Goal: Task Accomplishment & Management: Manage account settings

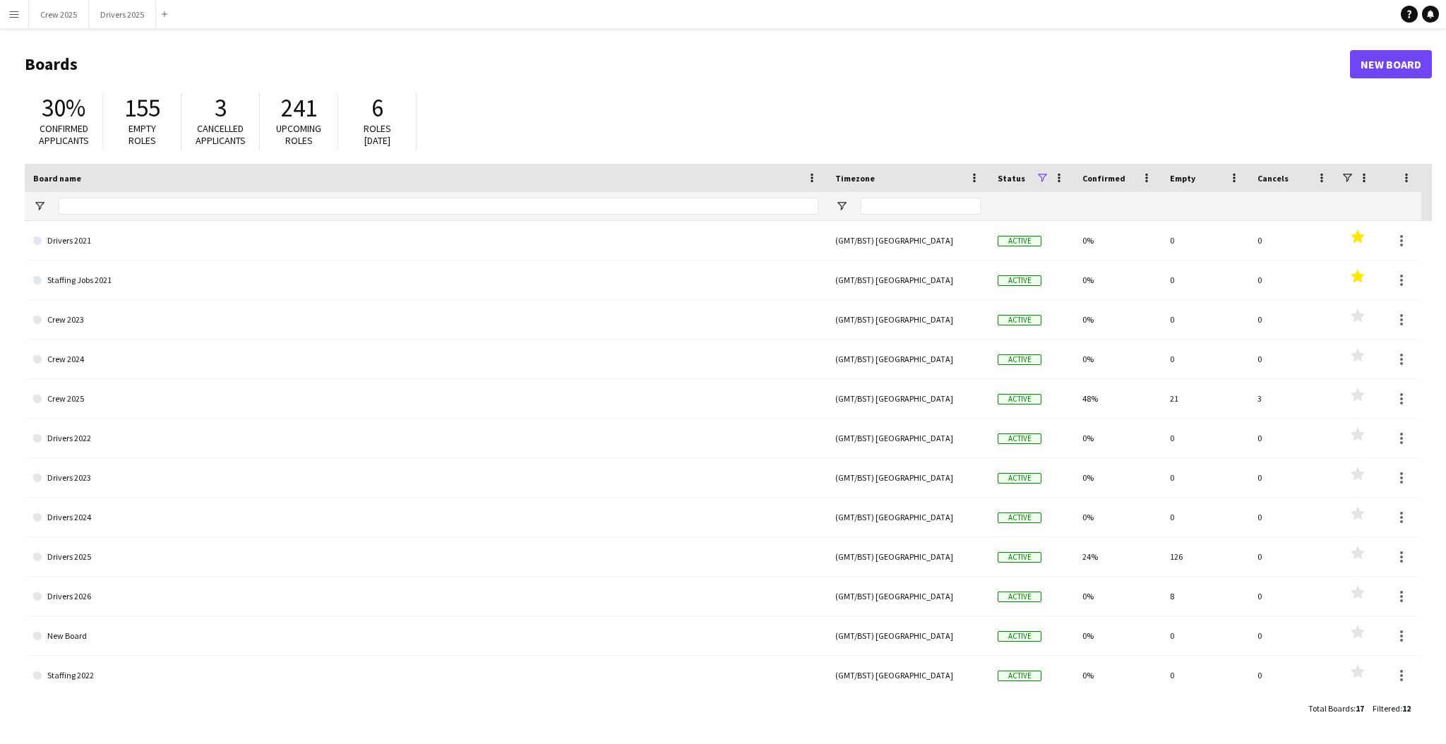
click at [18, 14] on app-icon "Menu" at bounding box center [13, 13] width 11 height 11
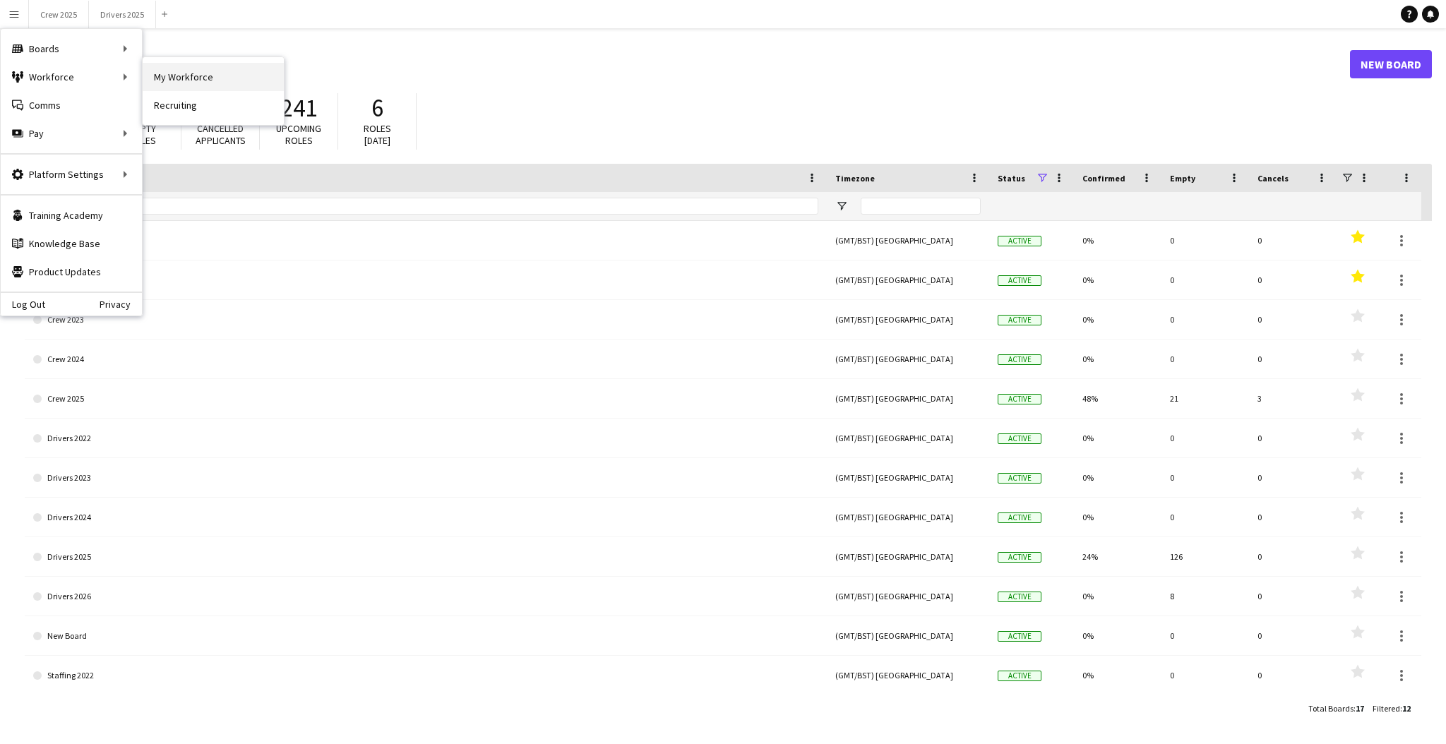
click at [201, 80] on link "My Workforce" at bounding box center [213, 77] width 141 height 28
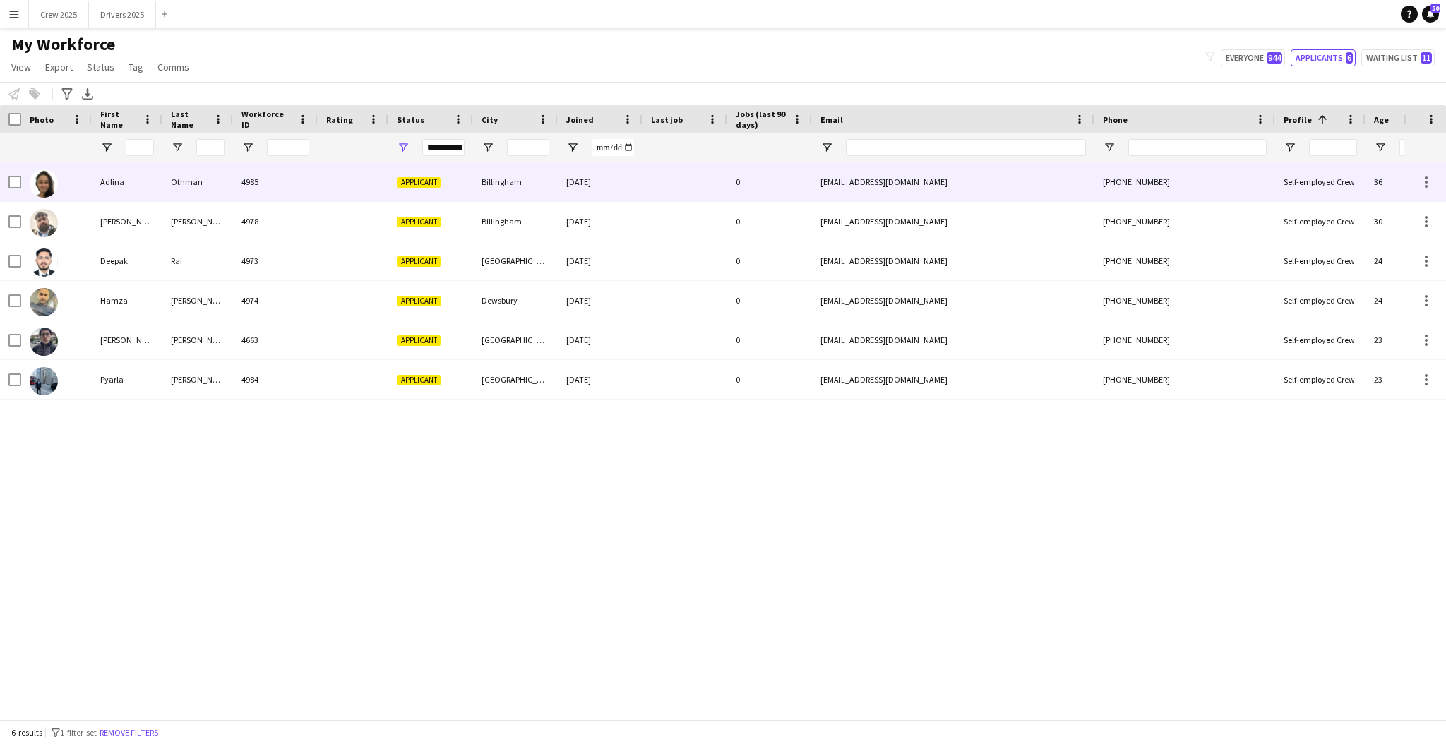
click at [501, 181] on div "Billingham" at bounding box center [515, 181] width 85 height 39
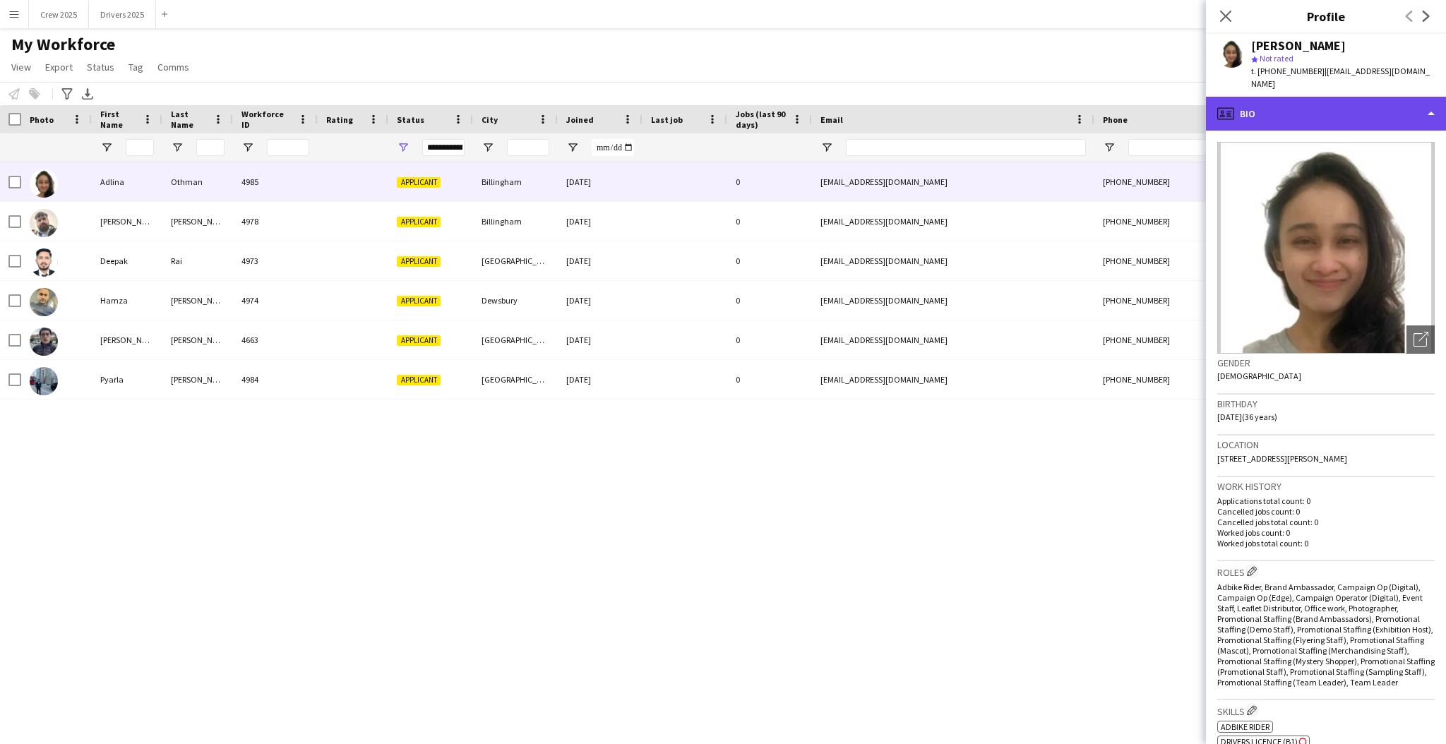
click at [1330, 109] on div "profile Bio" at bounding box center [1326, 114] width 240 height 34
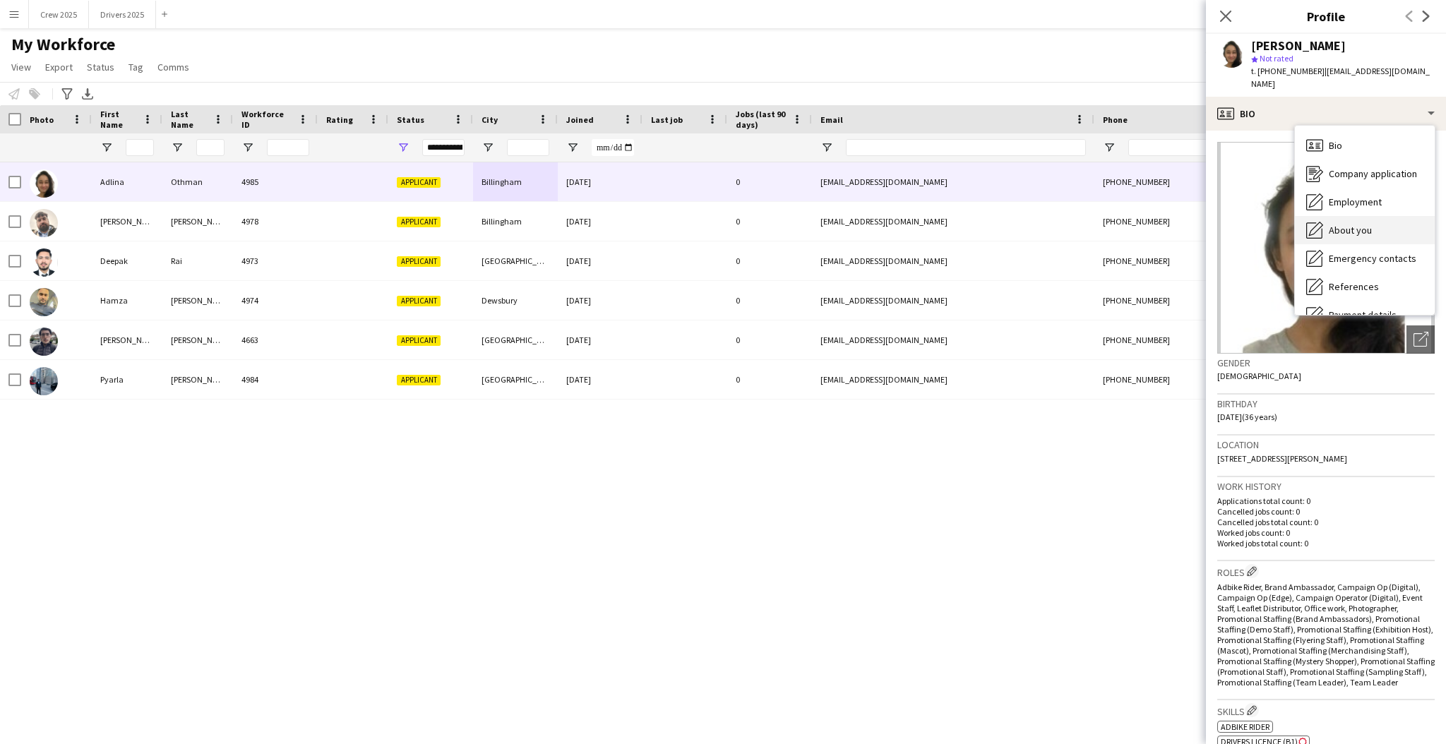
click at [1376, 220] on div "About you About you" at bounding box center [1365, 230] width 140 height 28
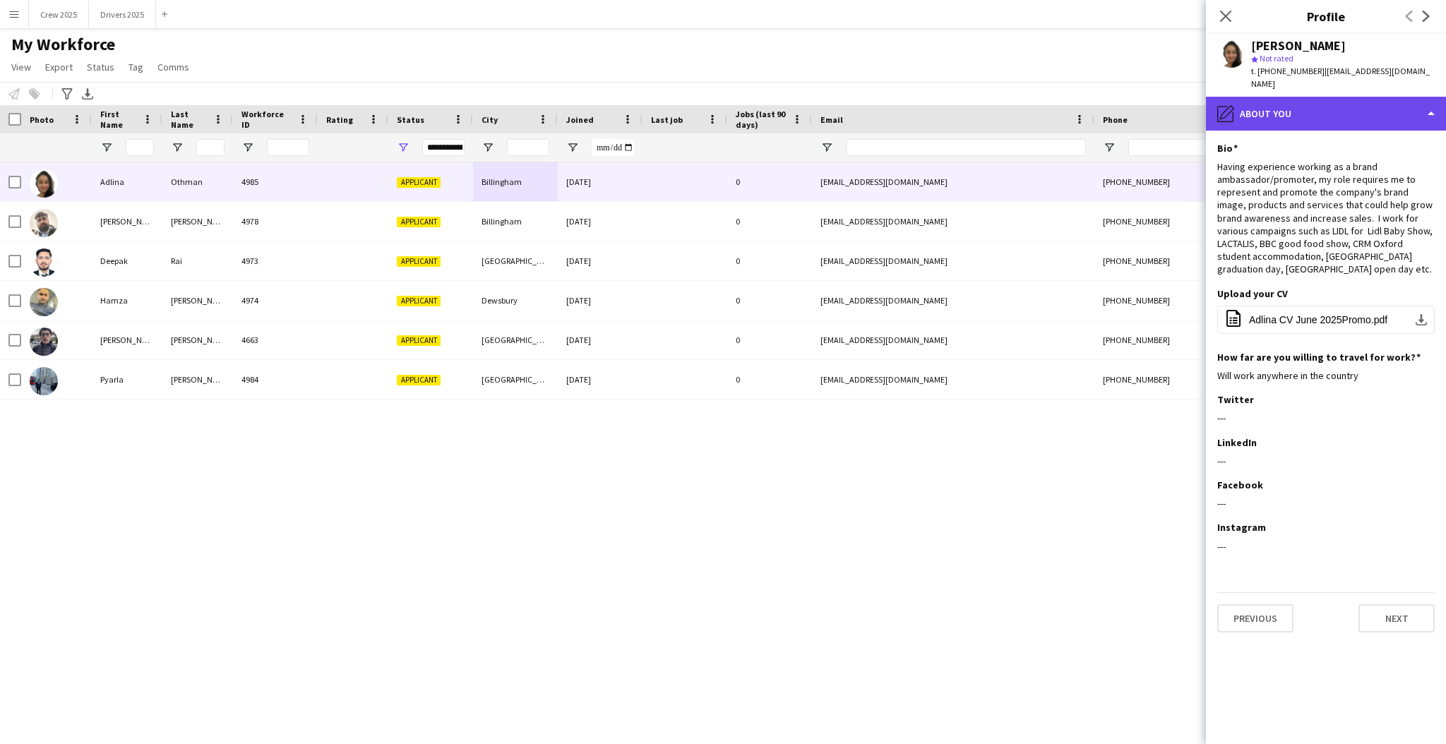
click at [1271, 102] on div "pencil4 About you" at bounding box center [1326, 114] width 240 height 34
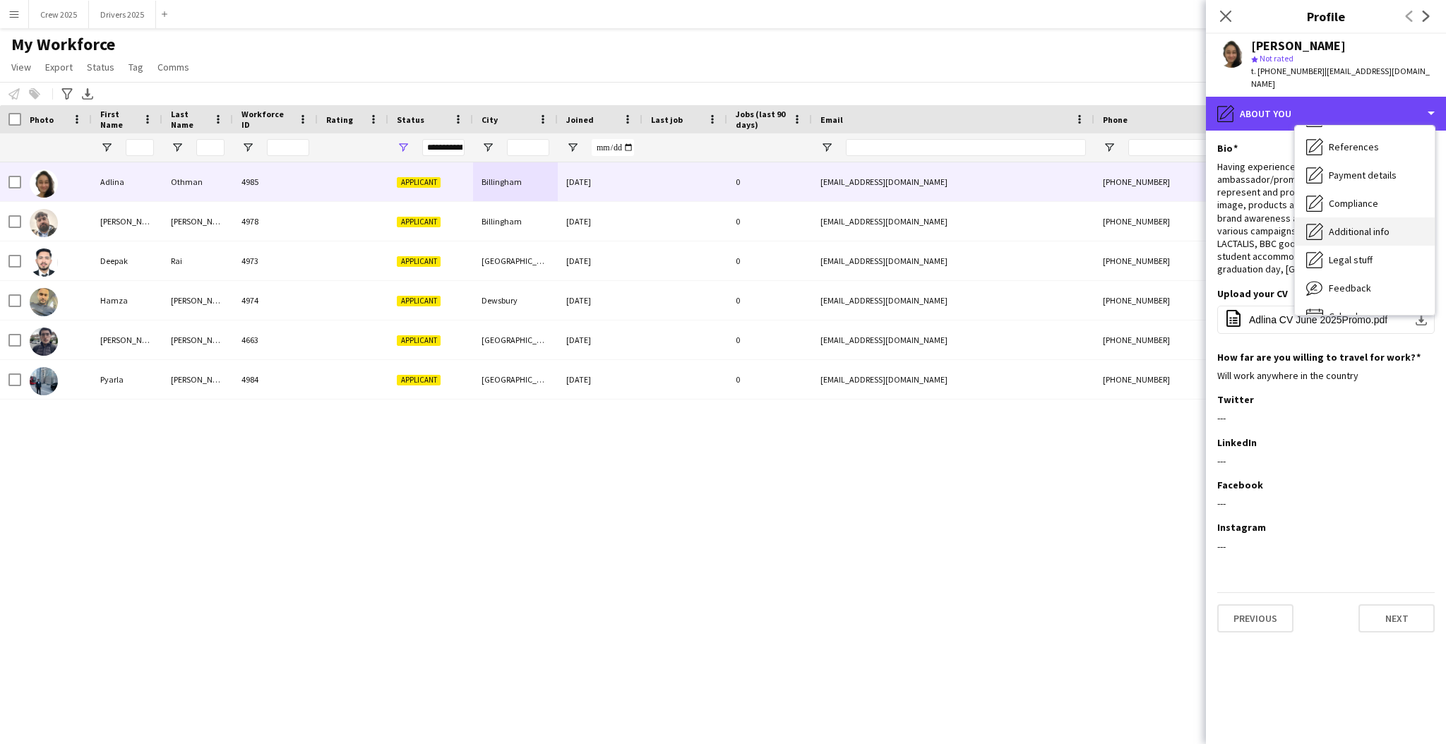
scroll to position [160, 0]
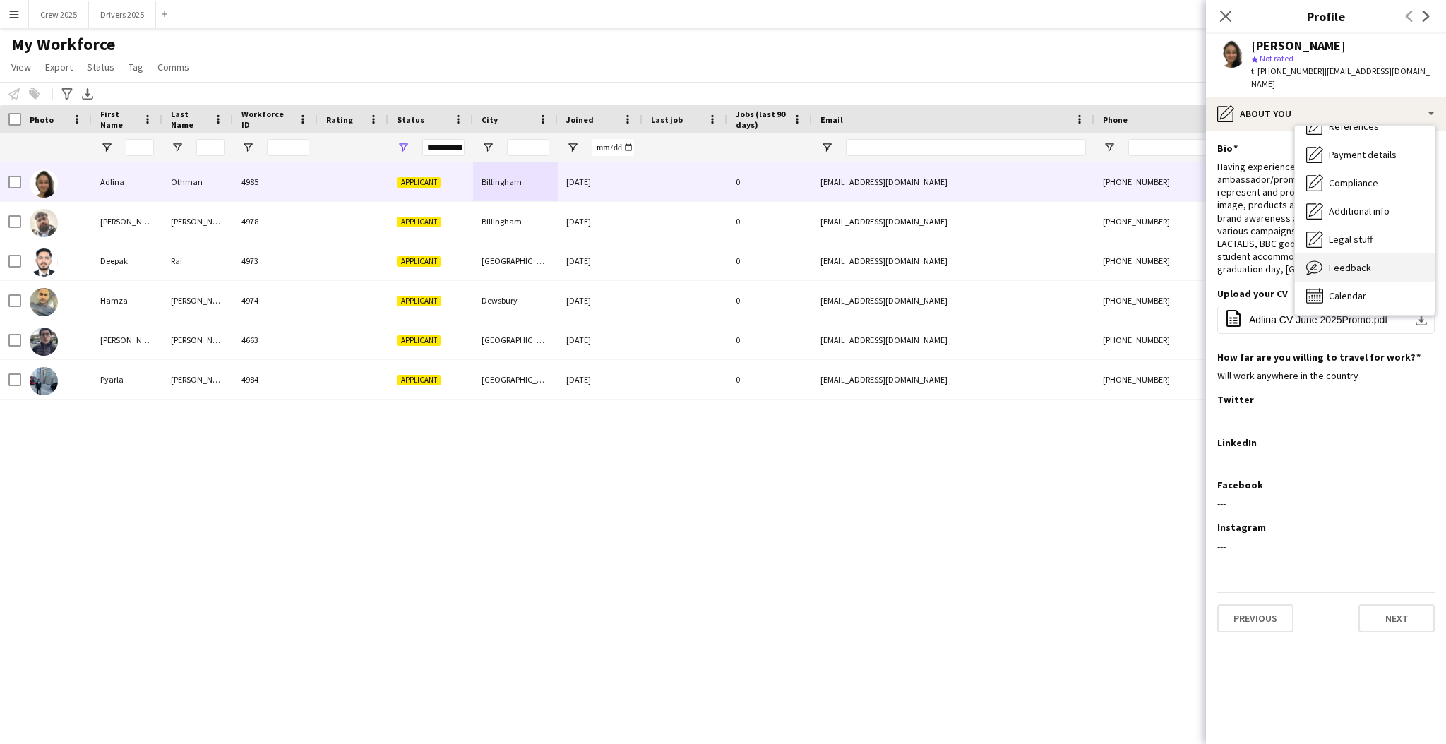
click at [1378, 253] on div "Feedback Feedback" at bounding box center [1365, 267] width 140 height 28
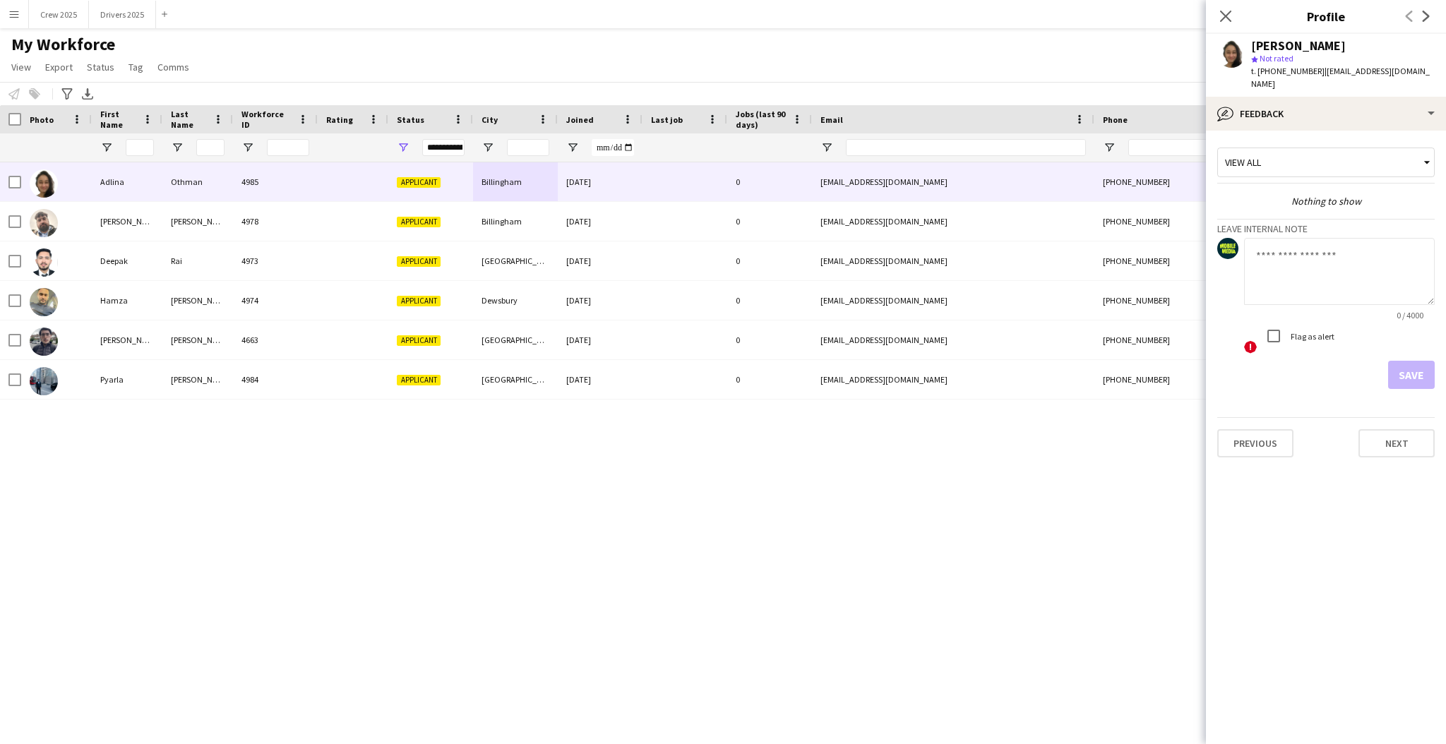
click at [1351, 249] on textarea at bounding box center [1339, 271] width 191 height 67
type textarea "**********"
drag, startPoint x: 1317, startPoint y: 286, endPoint x: 1291, endPoint y: 279, distance: 27.1
click at [1293, 280] on textarea "**********" at bounding box center [1339, 271] width 191 height 67
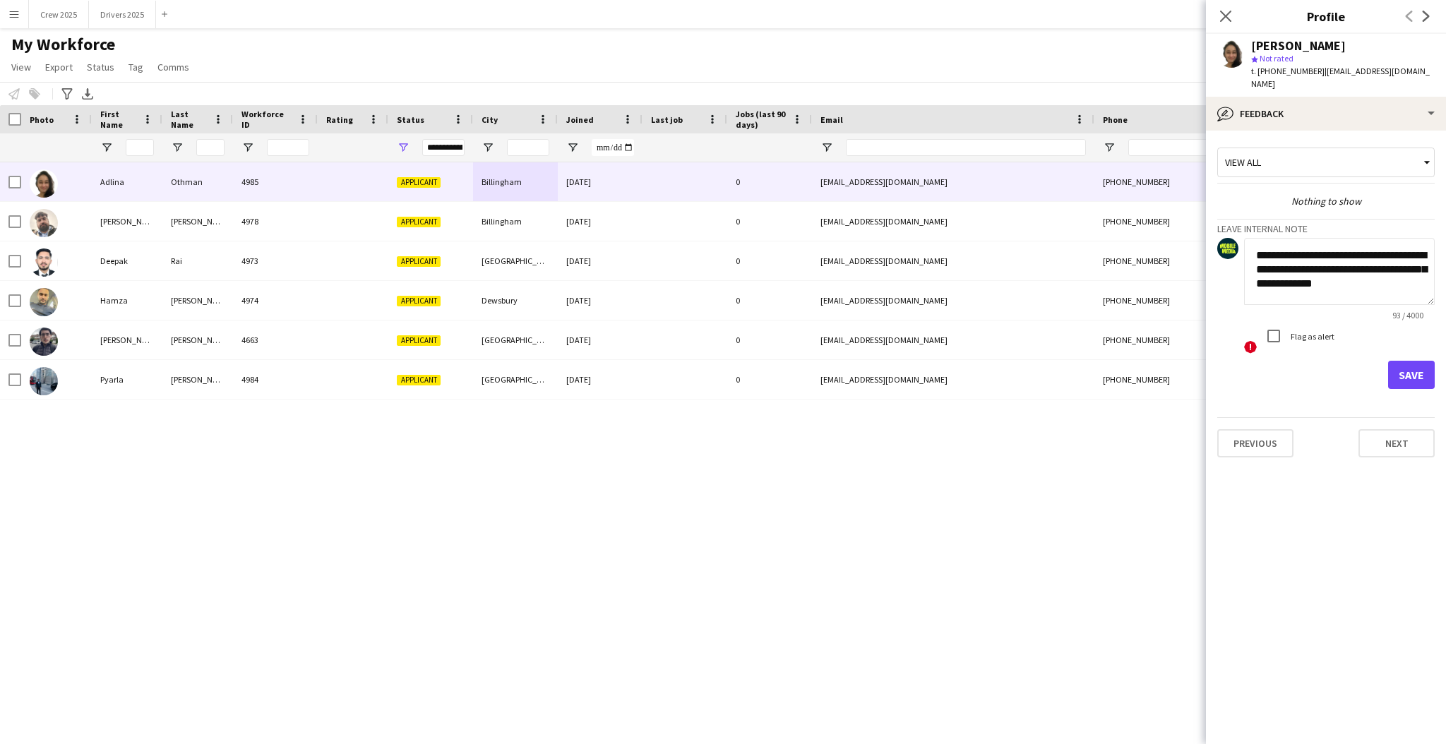
scroll to position [0, 0]
drag, startPoint x: 1303, startPoint y: 280, endPoint x: 1206, endPoint y: 225, distance: 111.9
click at [1206, 225] on app-crew-profile-feedback-tab "**********" at bounding box center [1326, 438] width 240 height 614
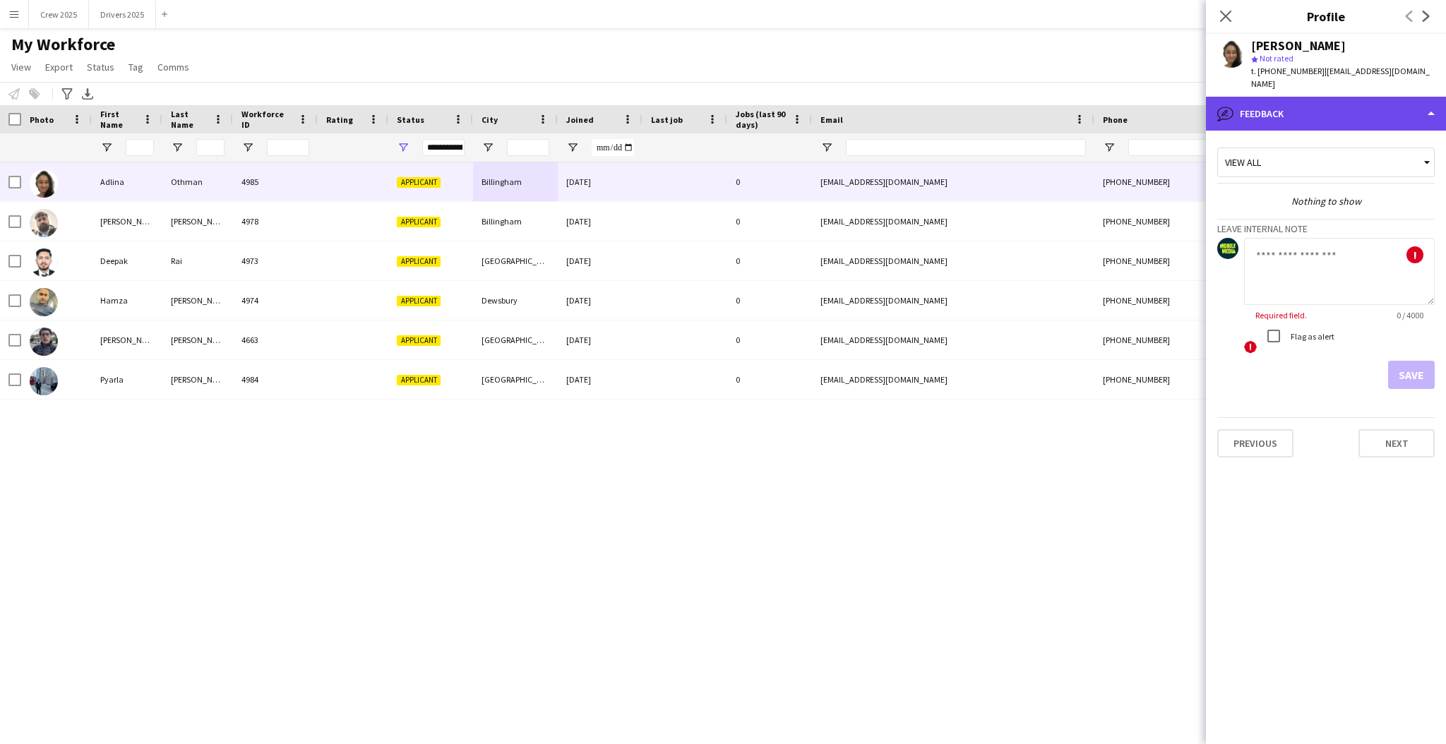
click at [1297, 107] on div "bubble-pencil Feedback" at bounding box center [1326, 114] width 240 height 34
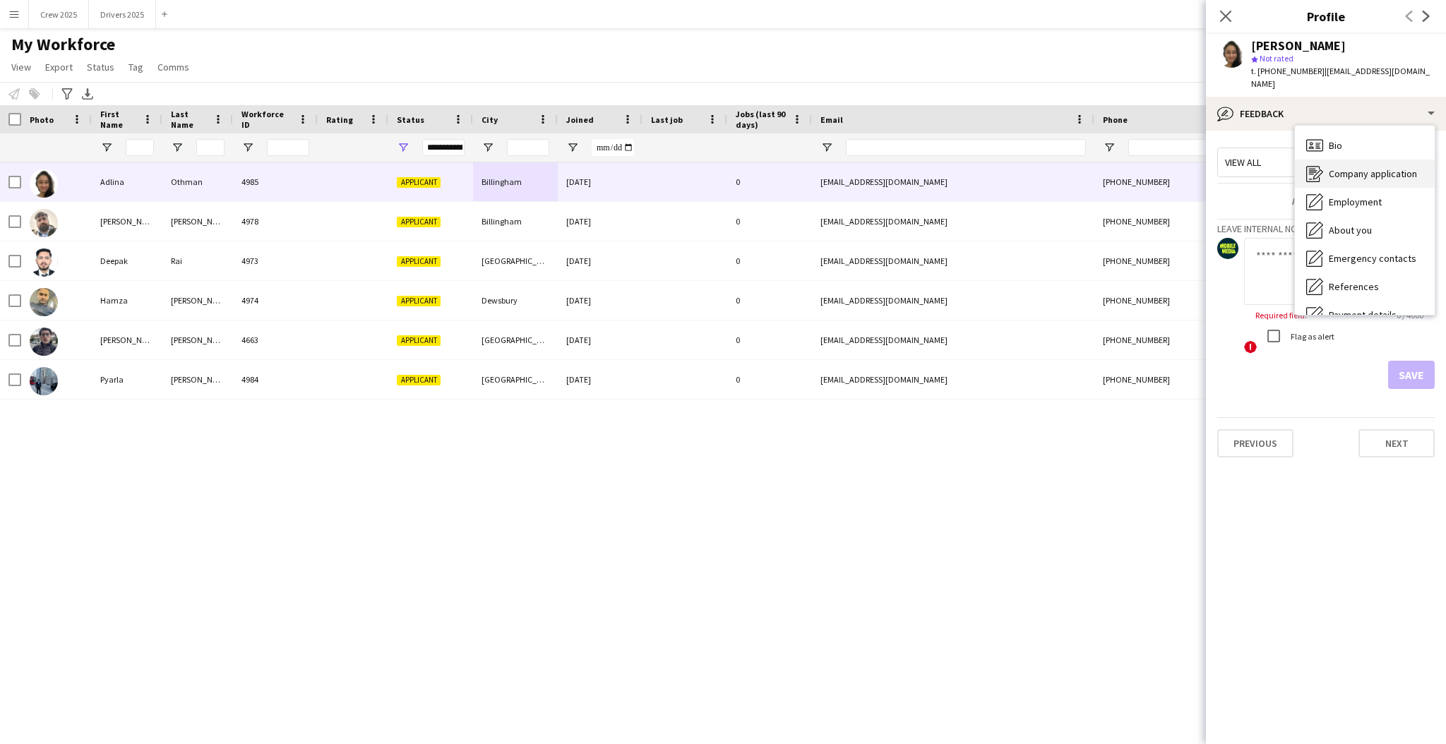
click at [1405, 167] on span "Company application" at bounding box center [1373, 173] width 88 height 13
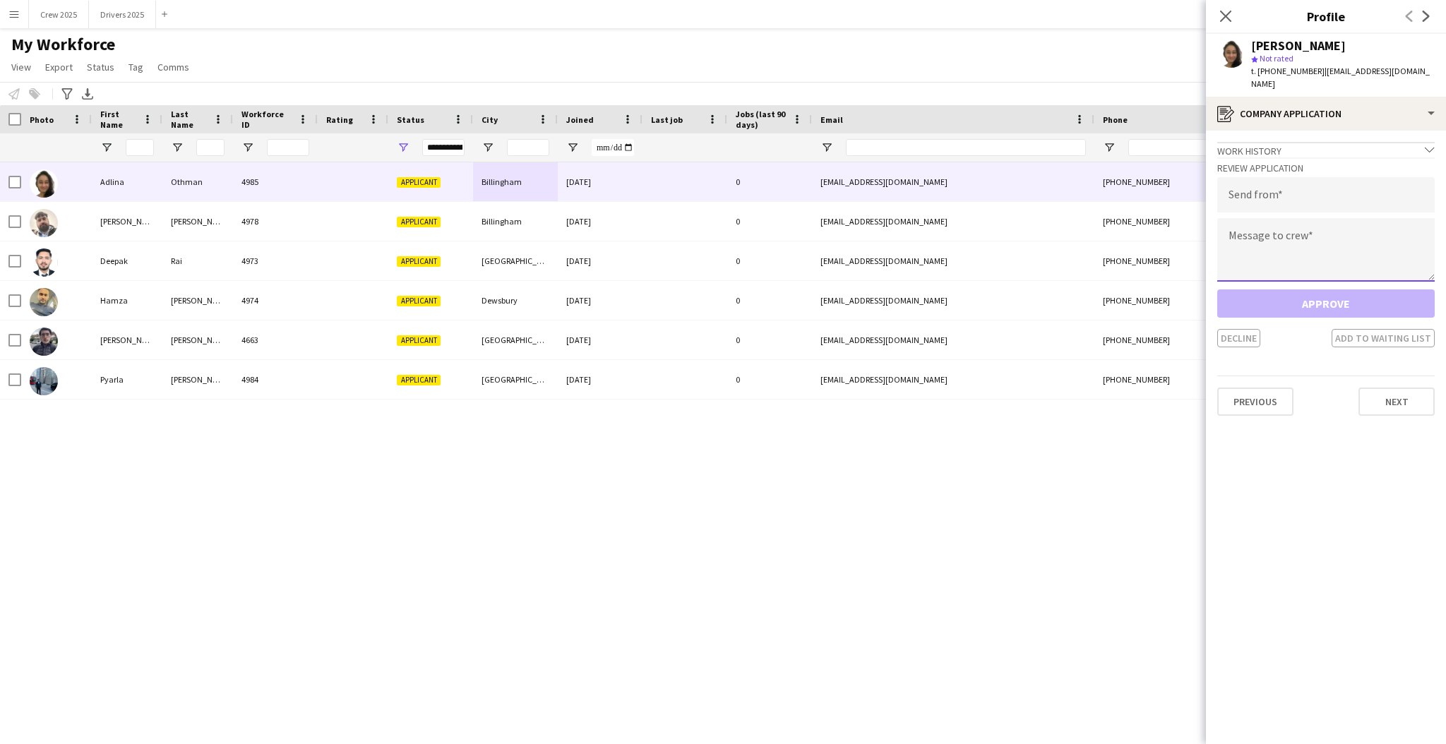
click at [1288, 237] on textarea at bounding box center [1325, 250] width 217 height 64
paste textarea "**********"
type textarea "**********"
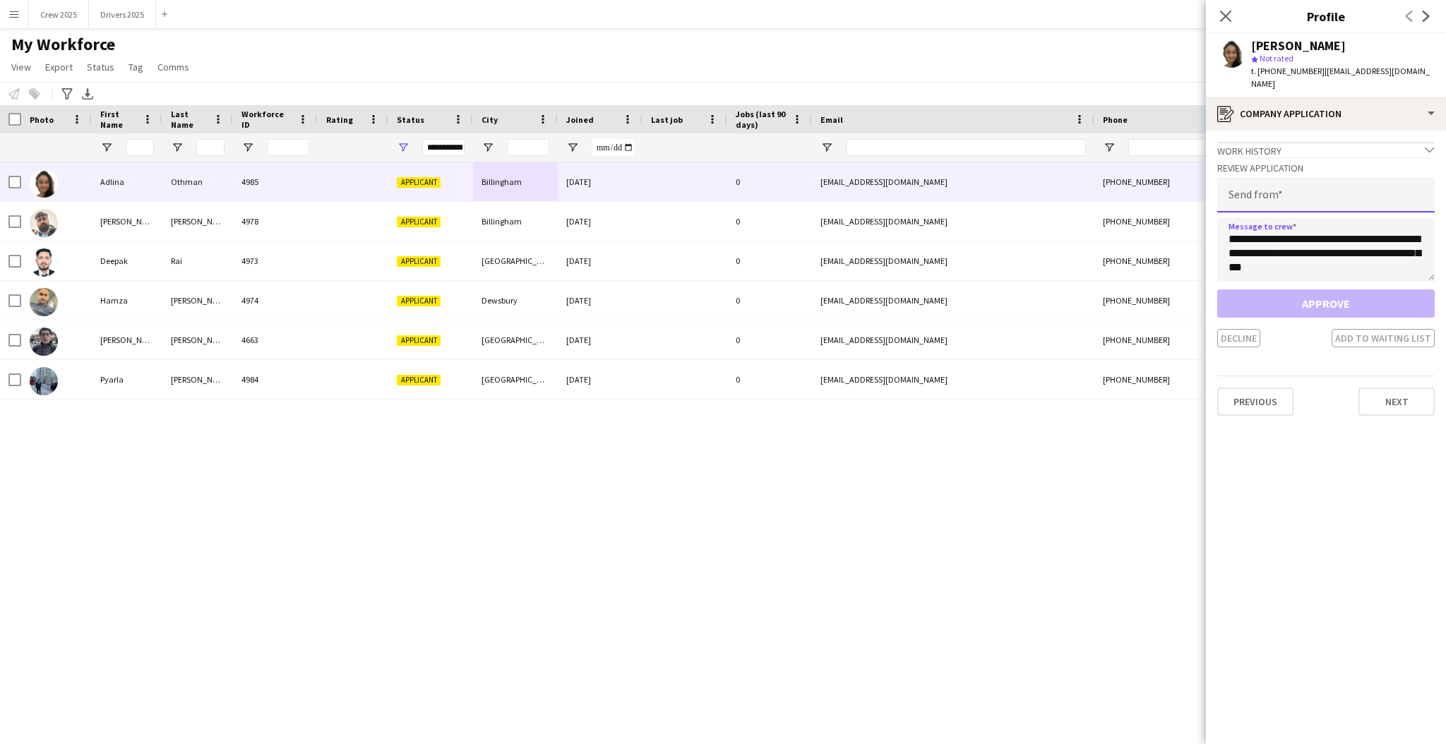
click at [1277, 191] on input "email" at bounding box center [1325, 194] width 217 height 35
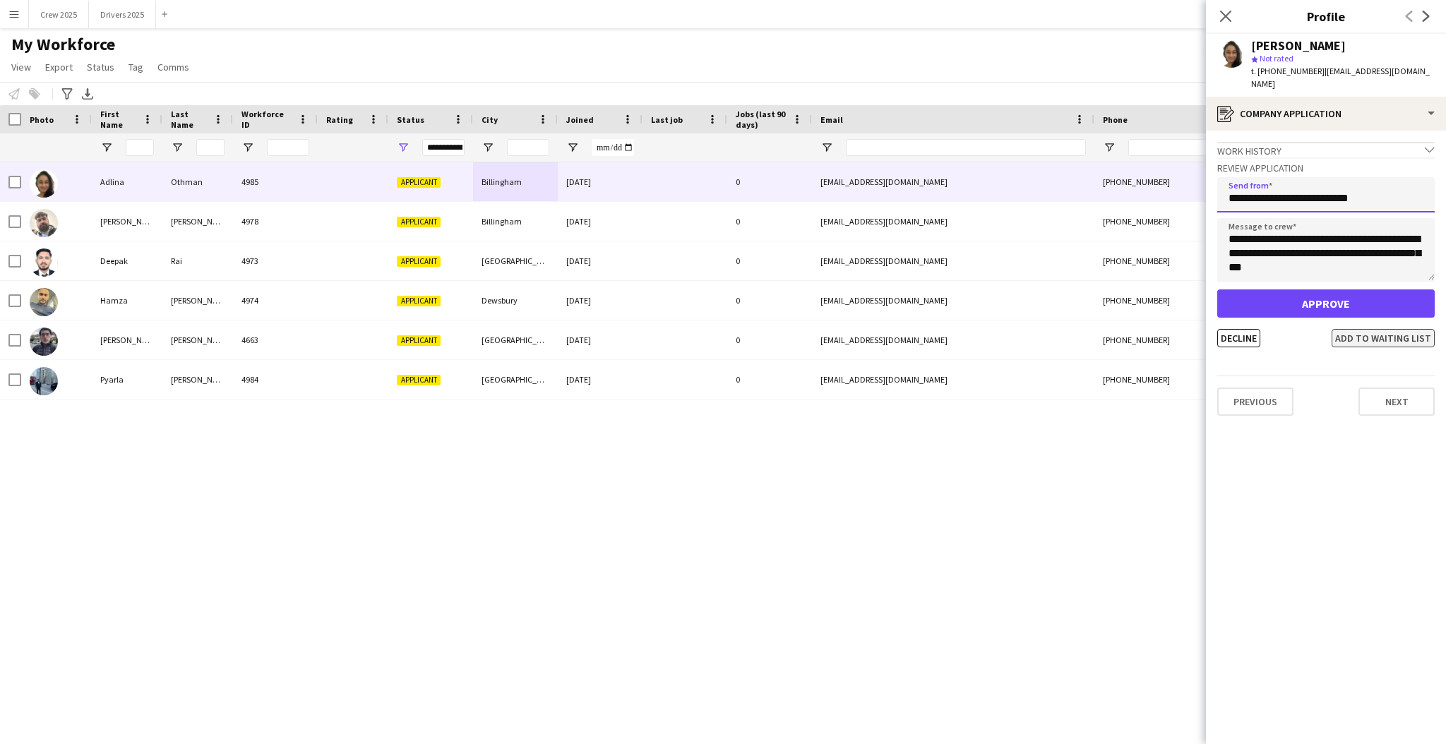
type input "**********"
click at [1369, 329] on button "Add to waiting list" at bounding box center [1383, 338] width 103 height 18
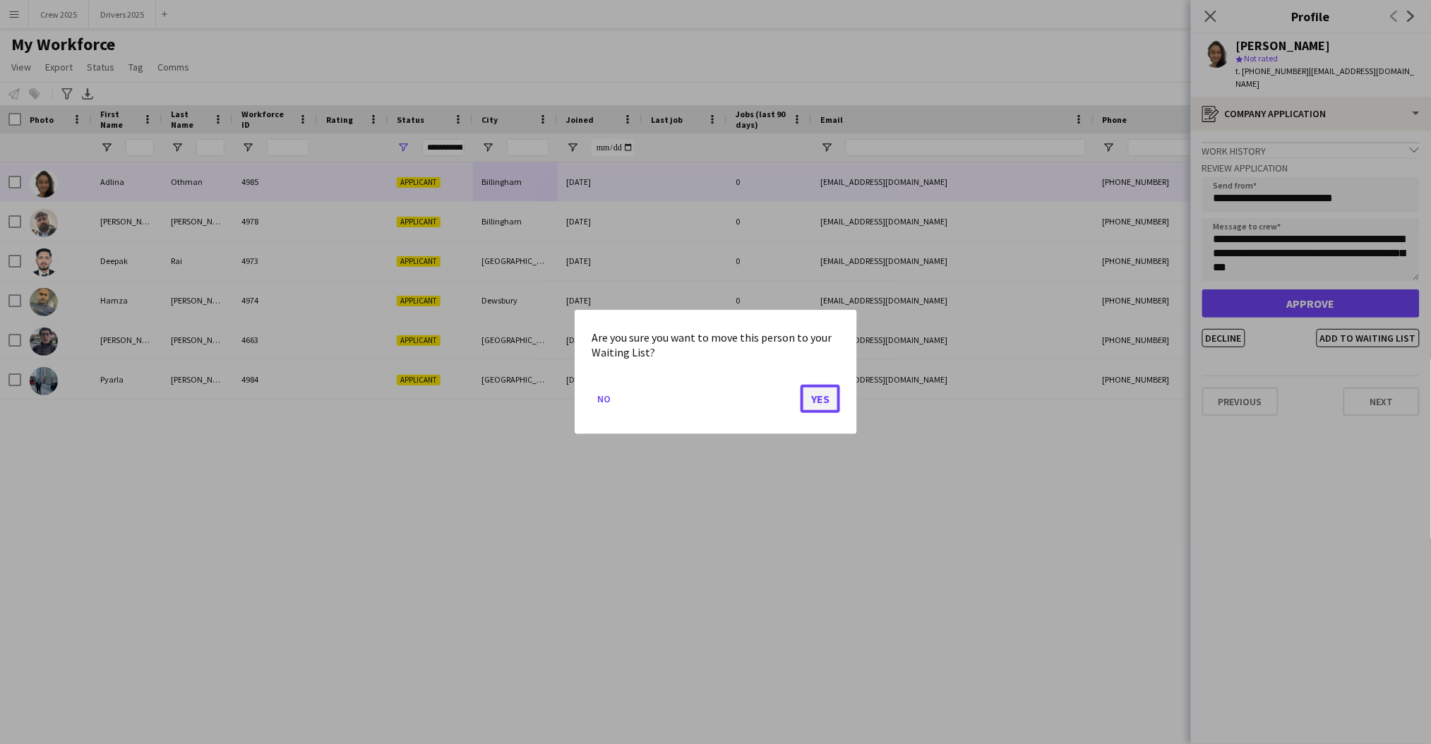
click at [822, 400] on button "Yes" at bounding box center [821, 399] width 40 height 28
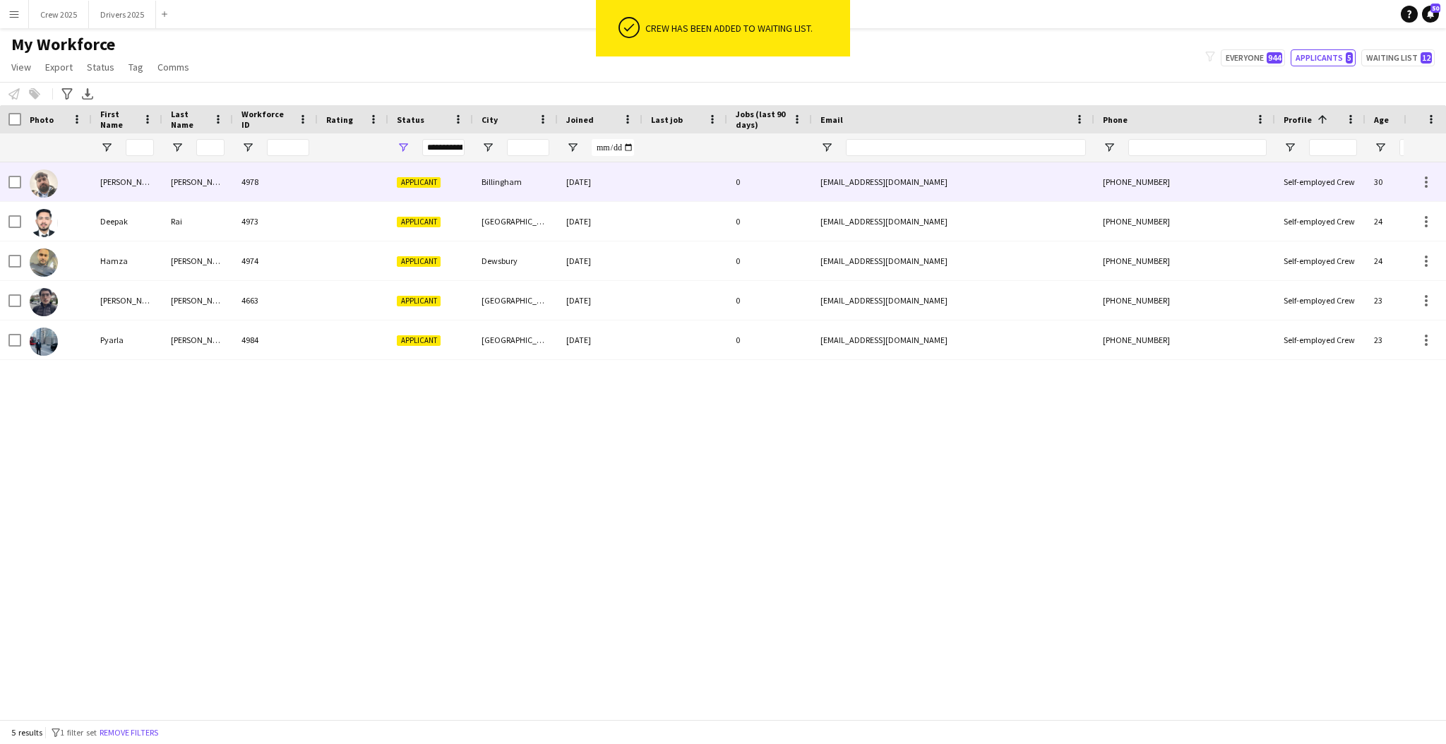
click at [271, 182] on div "4978" at bounding box center [275, 181] width 85 height 39
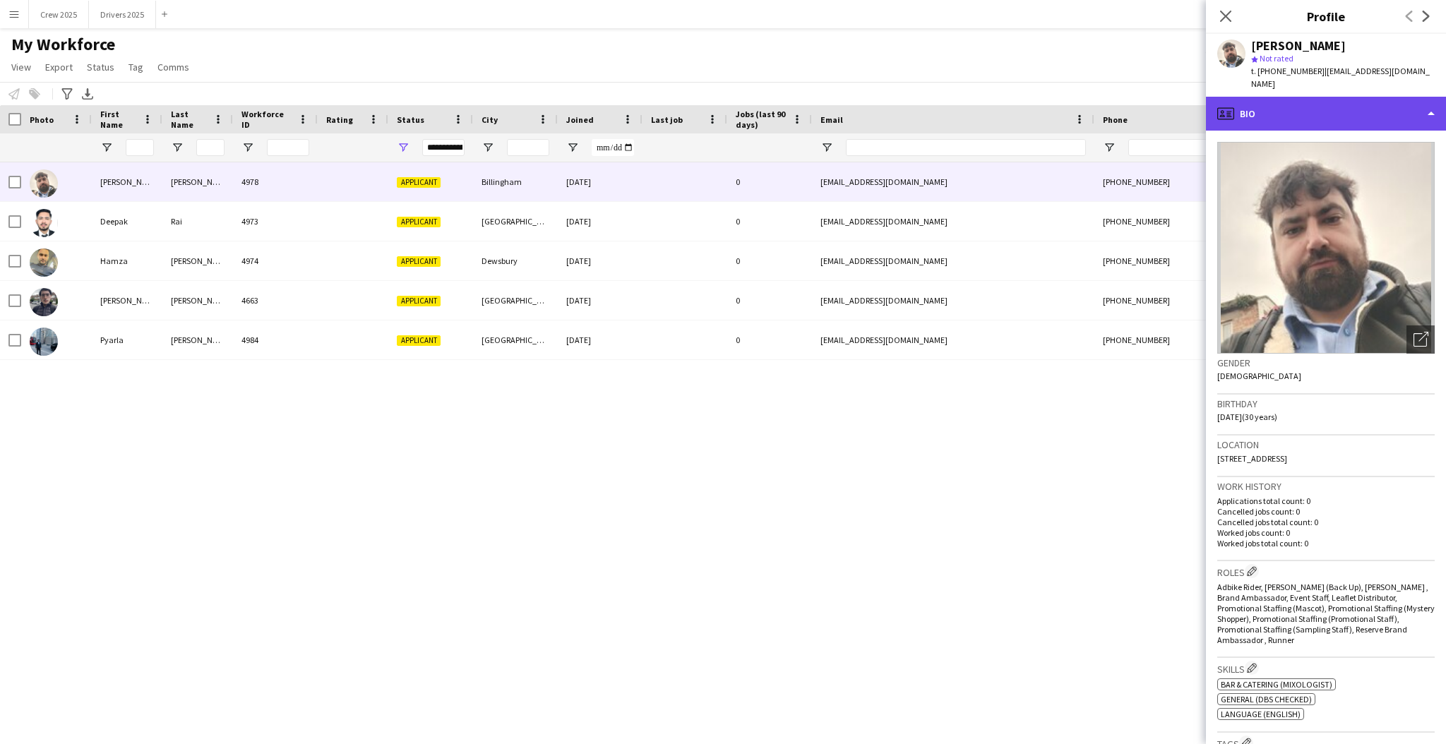
click at [1315, 106] on div "profile Bio" at bounding box center [1326, 114] width 240 height 34
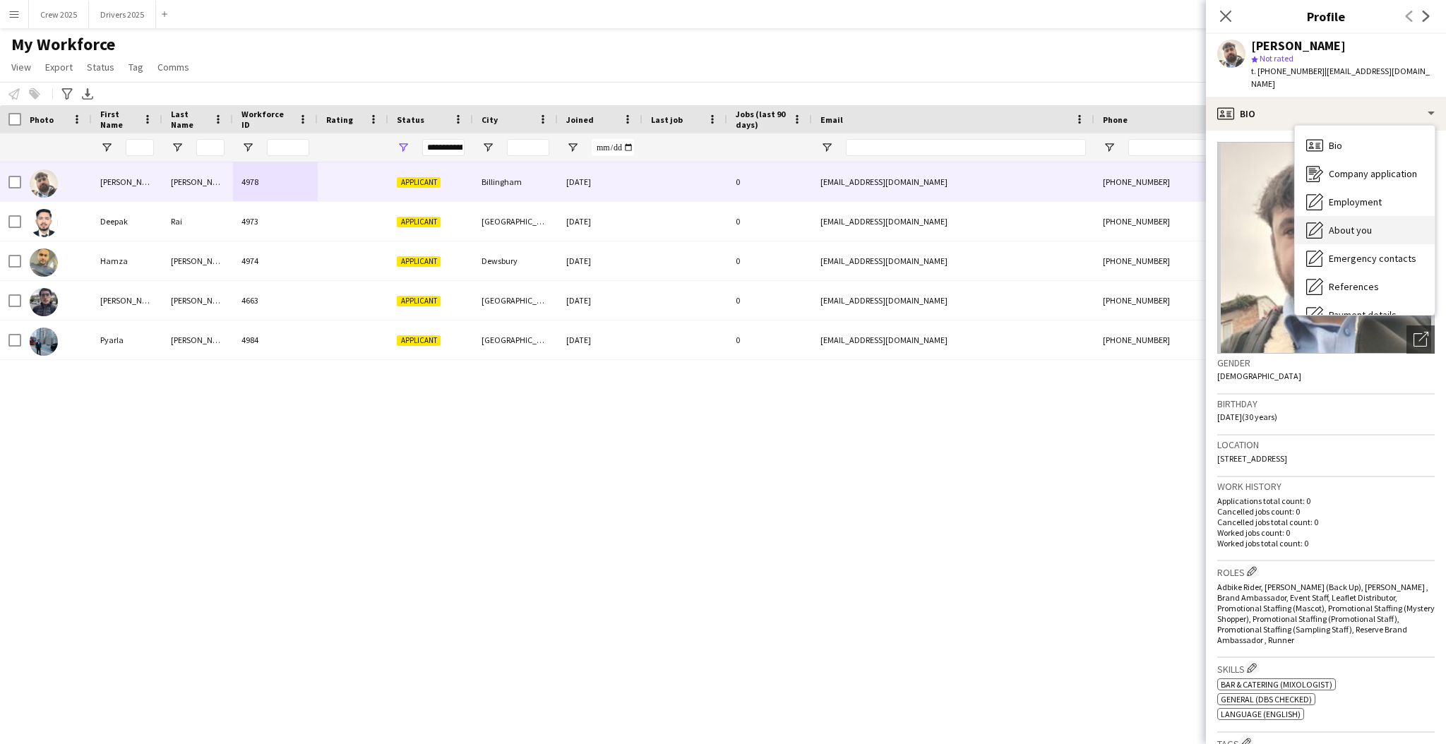
click at [1370, 224] on span "About you" at bounding box center [1350, 230] width 43 height 13
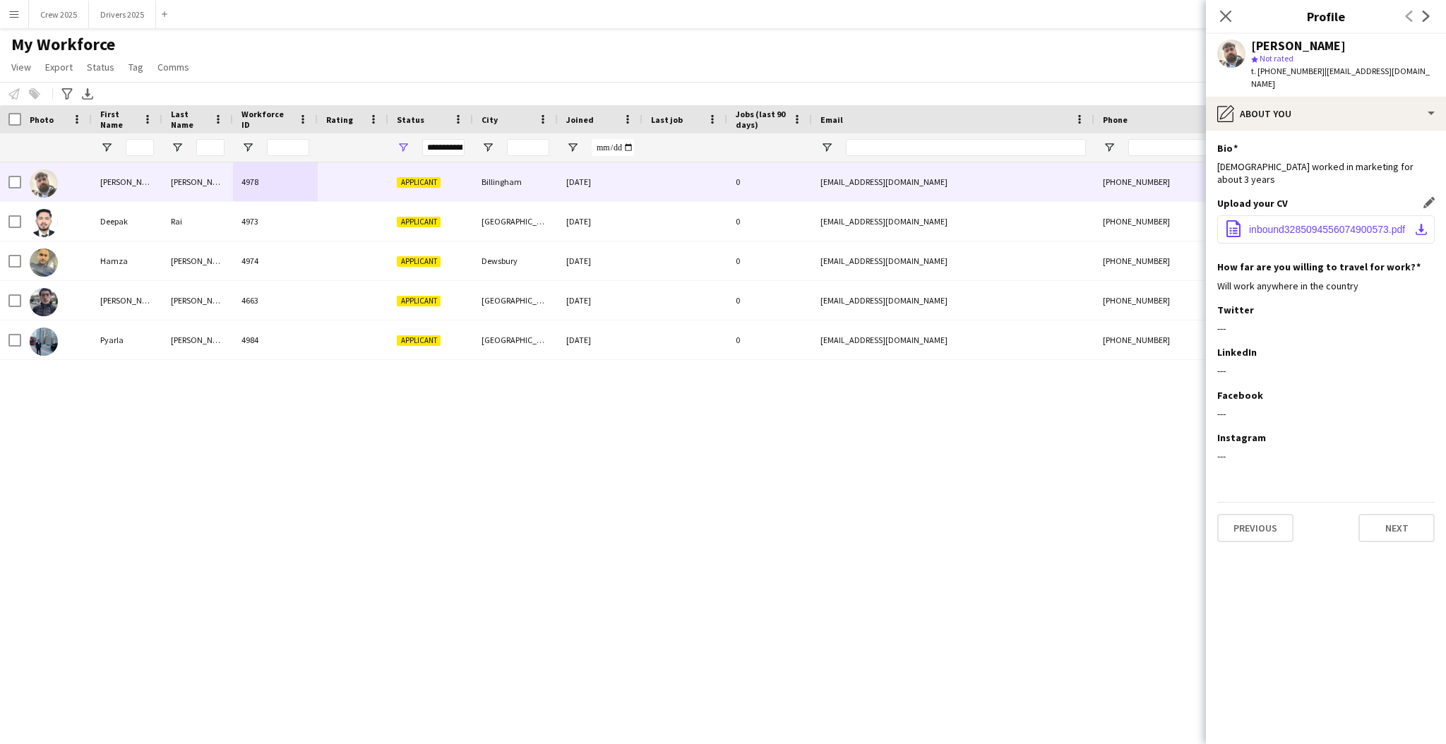
click at [1307, 224] on span "inbound3285094556074900573.pdf" at bounding box center [1327, 229] width 156 height 11
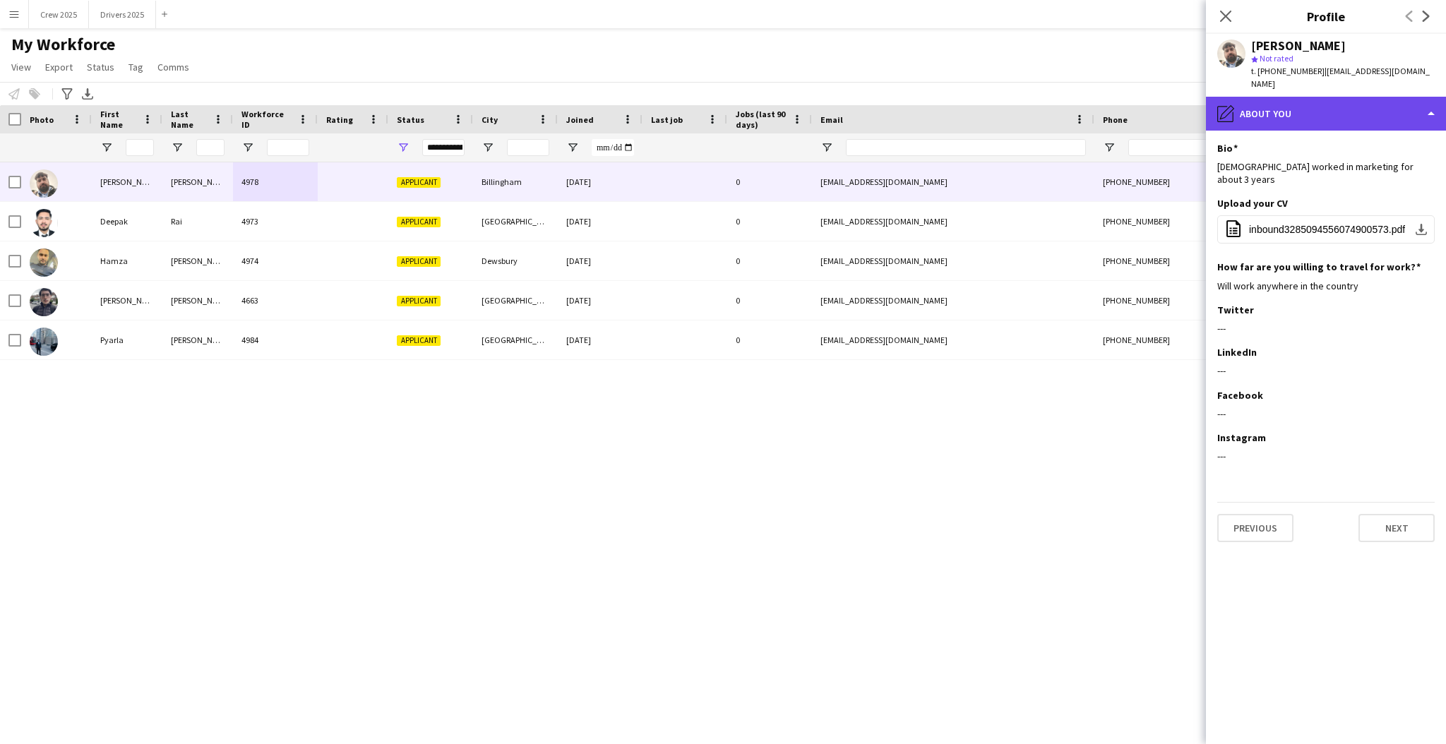
click at [1301, 102] on div "pencil4 About you" at bounding box center [1326, 114] width 240 height 34
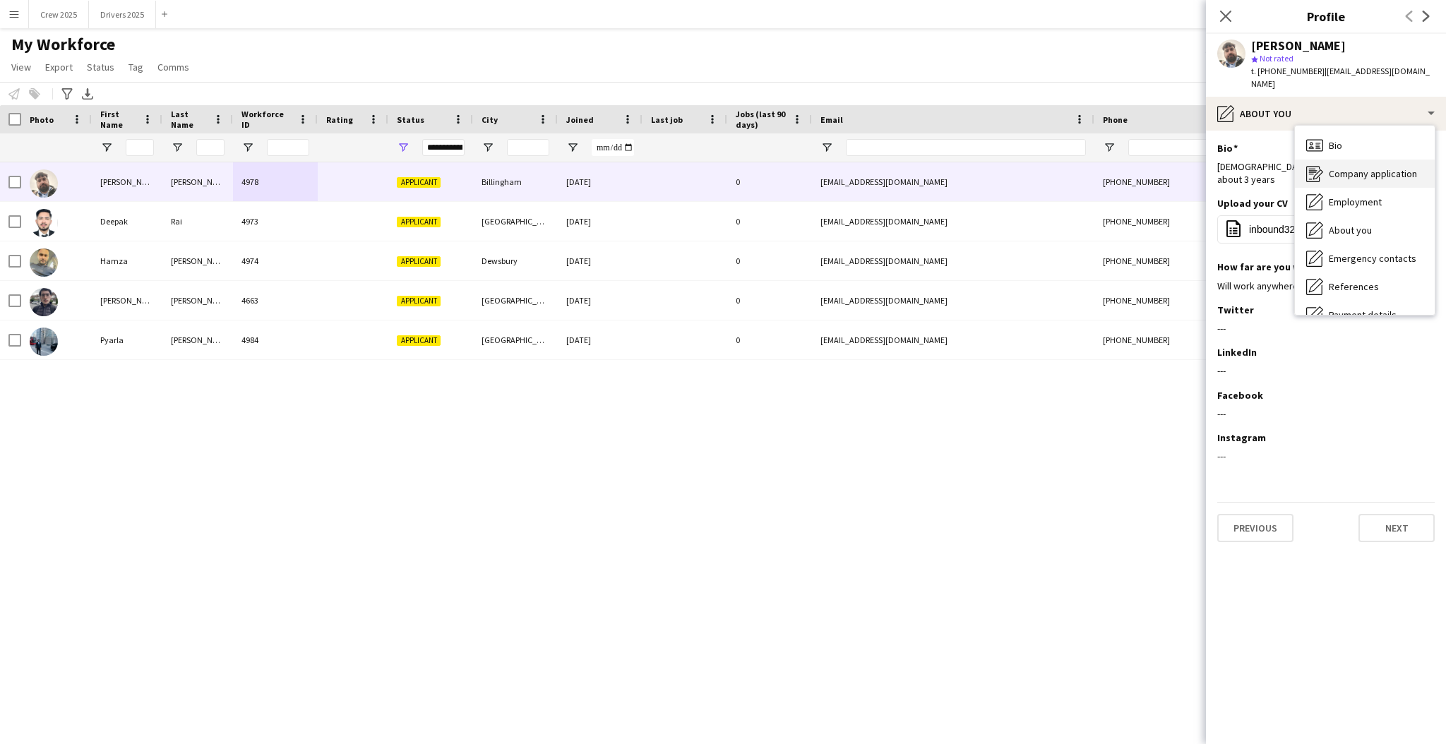
click at [1395, 167] on span "Company application" at bounding box center [1373, 173] width 88 height 13
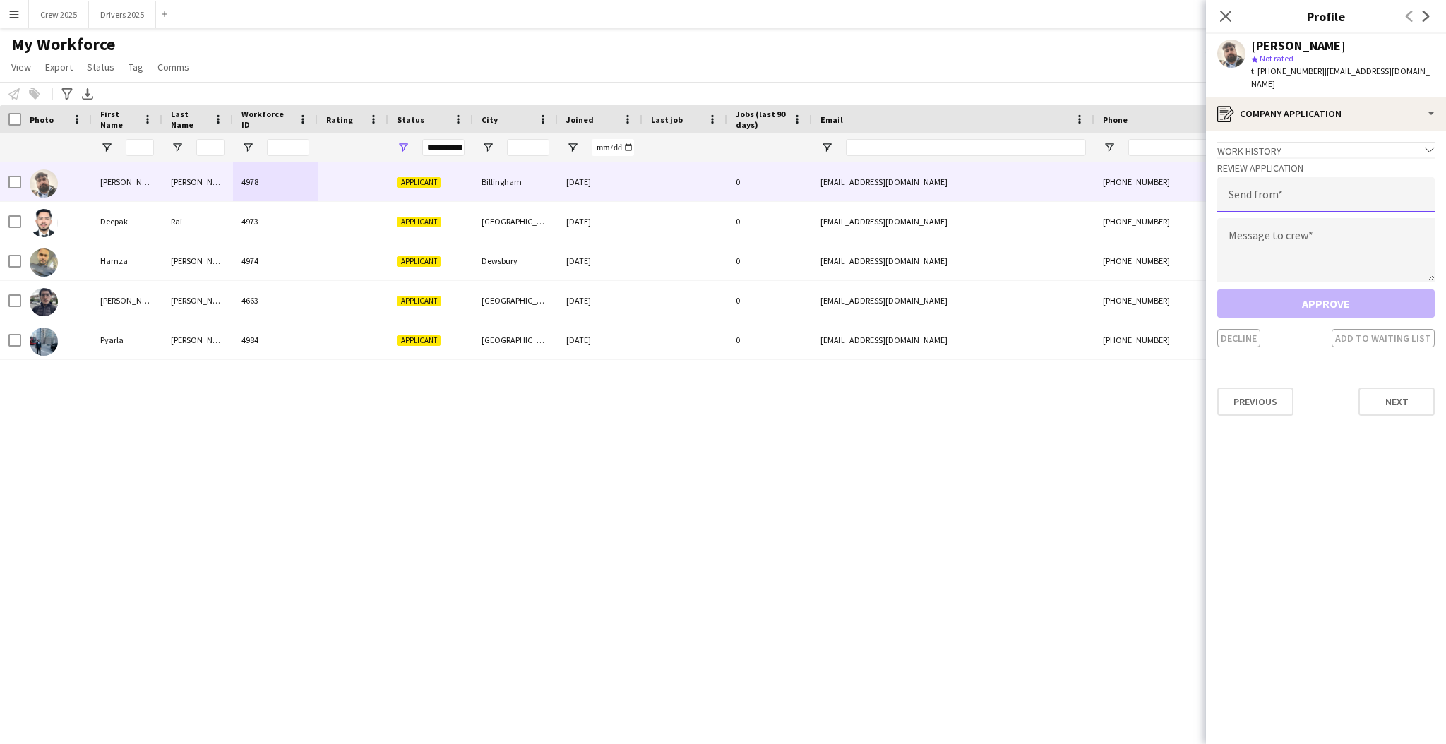
click at [1274, 189] on input "email" at bounding box center [1325, 194] width 217 height 35
type input "**********"
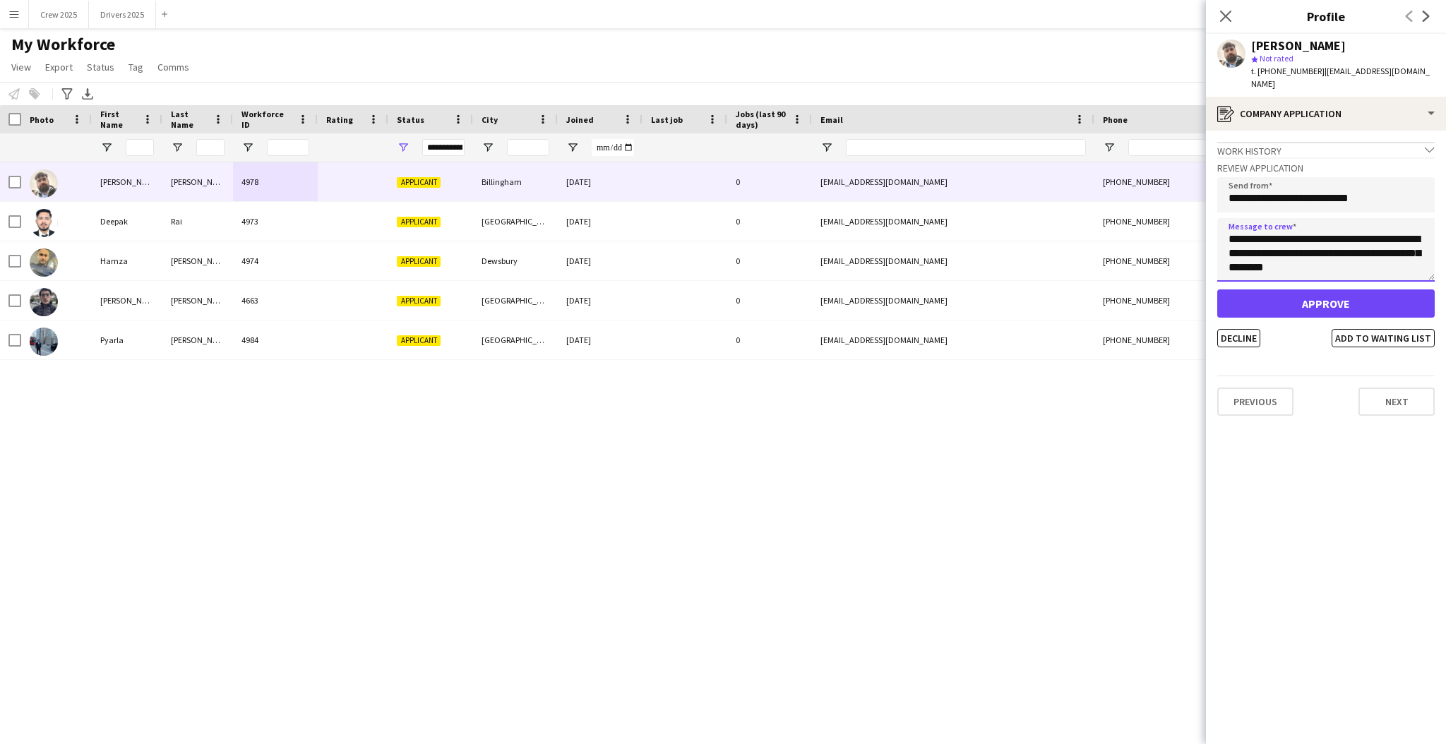
type textarea "**********"
click at [1314, 293] on button "Approve" at bounding box center [1325, 303] width 217 height 28
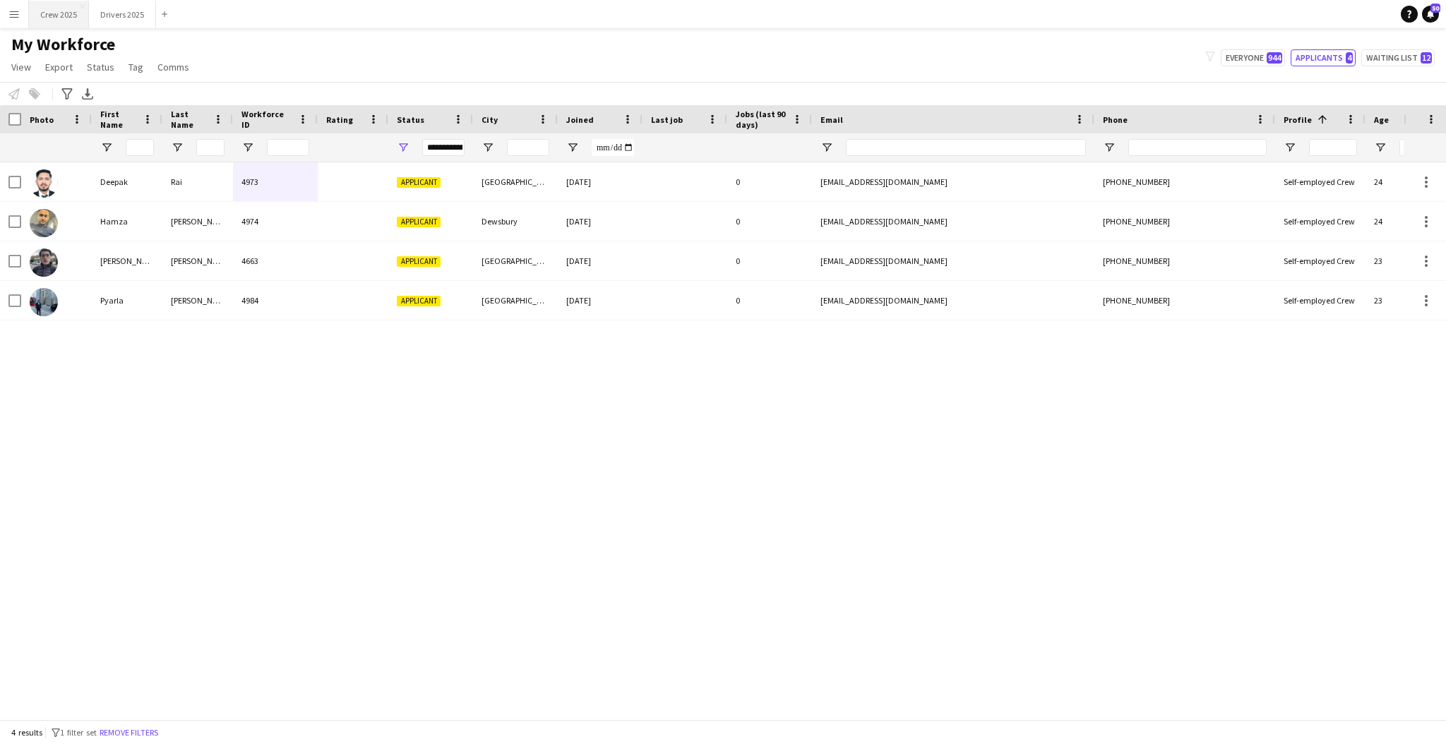
click at [58, 18] on button "Crew 2025 Close" at bounding box center [59, 15] width 60 height 28
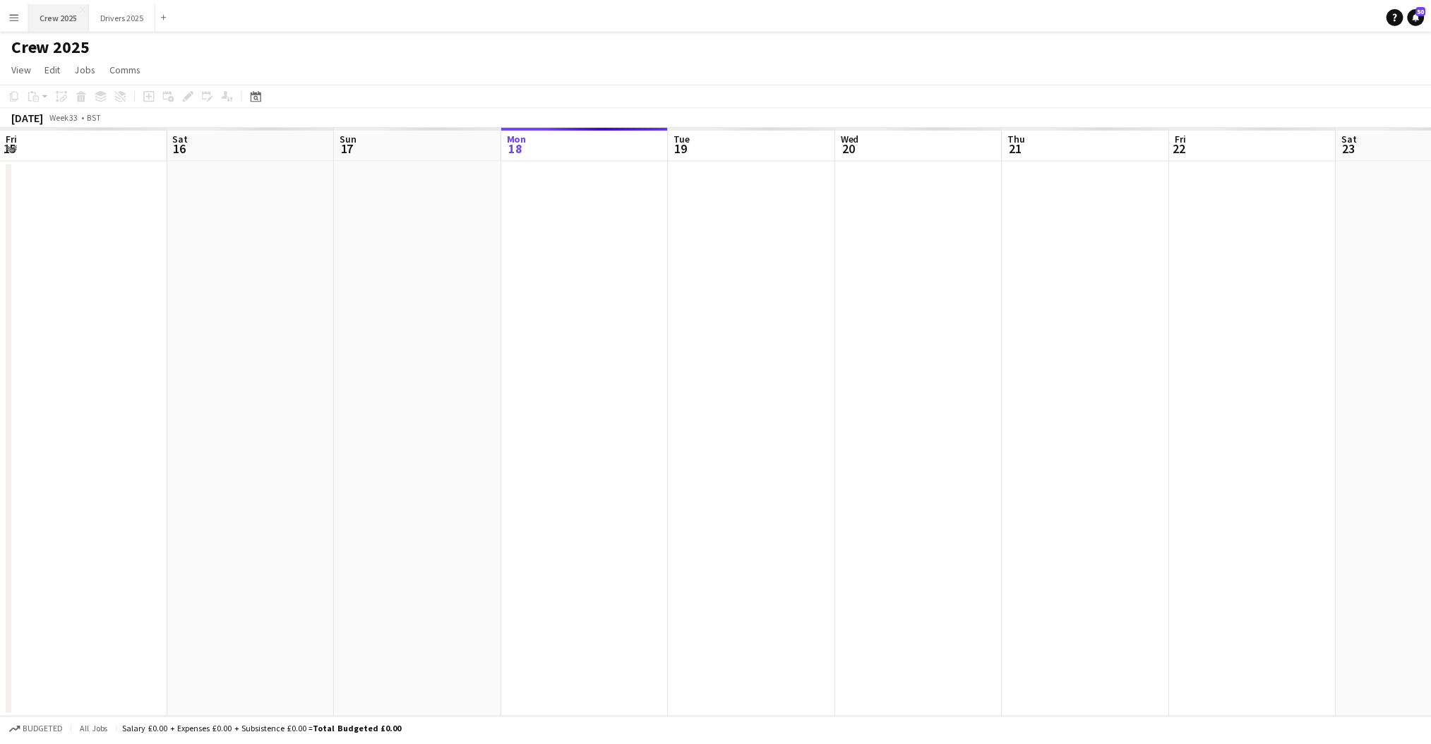
scroll to position [0, 337]
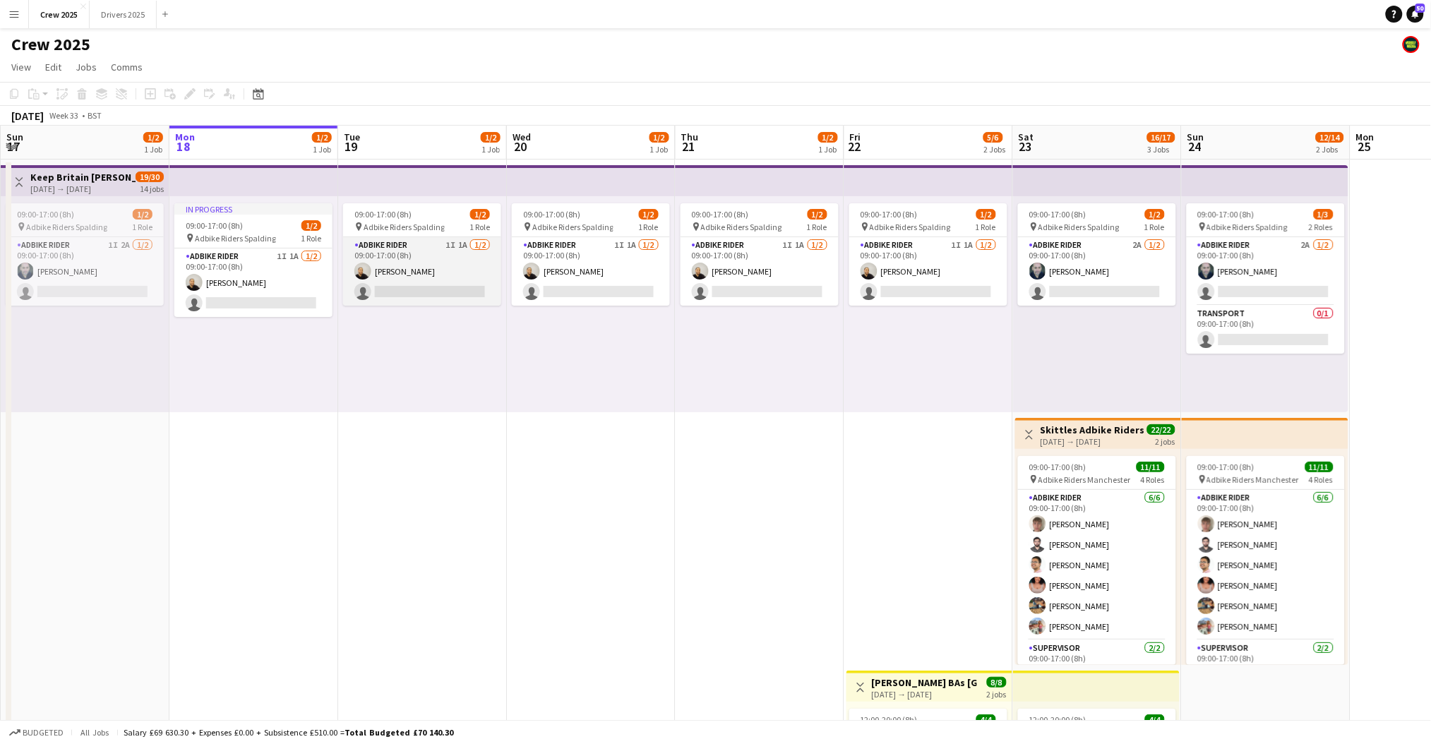
click at [436, 275] on app-card-role "Adbike Rider 1I 1A [DATE] 09:00-17:00 (8h) [PERSON_NAME] single-neutral-actions" at bounding box center [422, 271] width 158 height 68
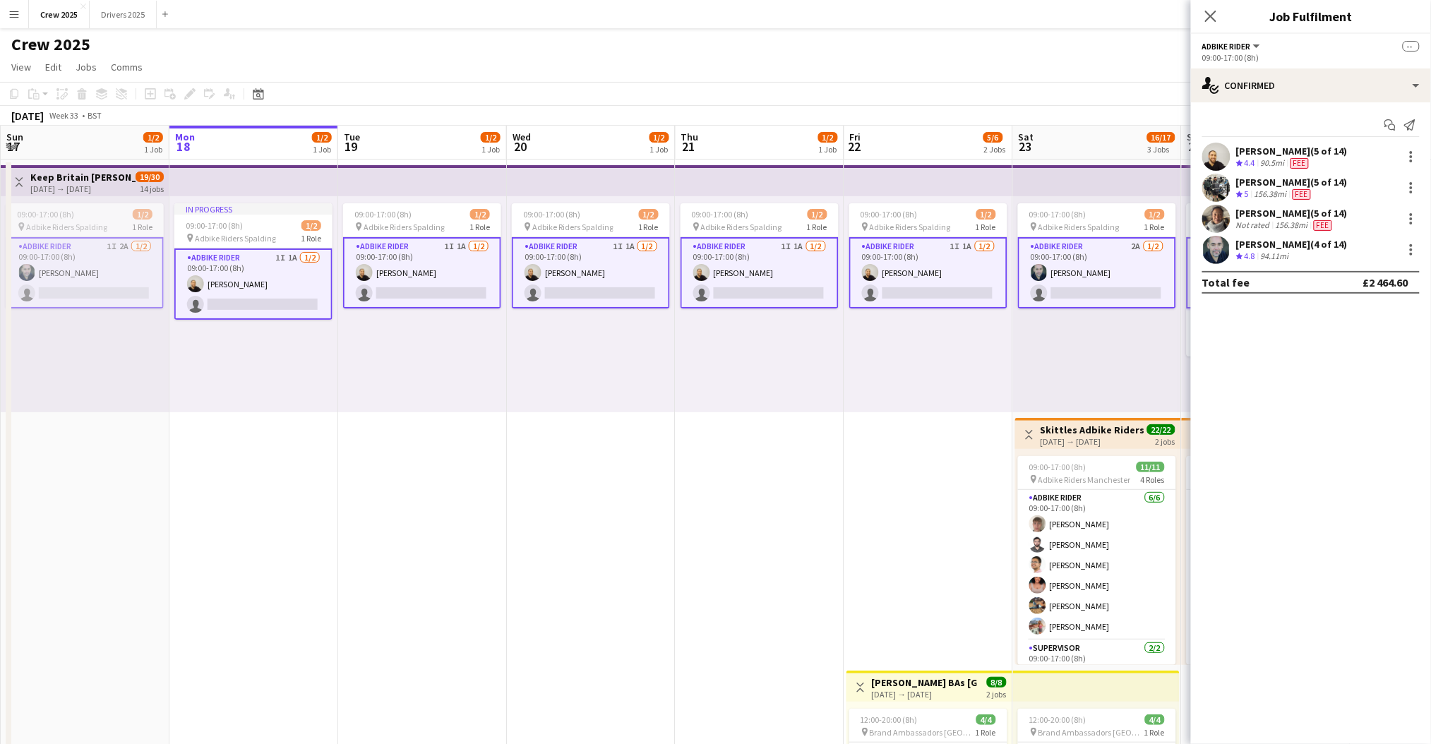
click at [215, 289] on app-card-role "Adbike Rider 1I 1A [DATE] 09:00-17:00 (8h) [PERSON_NAME] single-neutral-actions" at bounding box center [253, 284] width 158 height 71
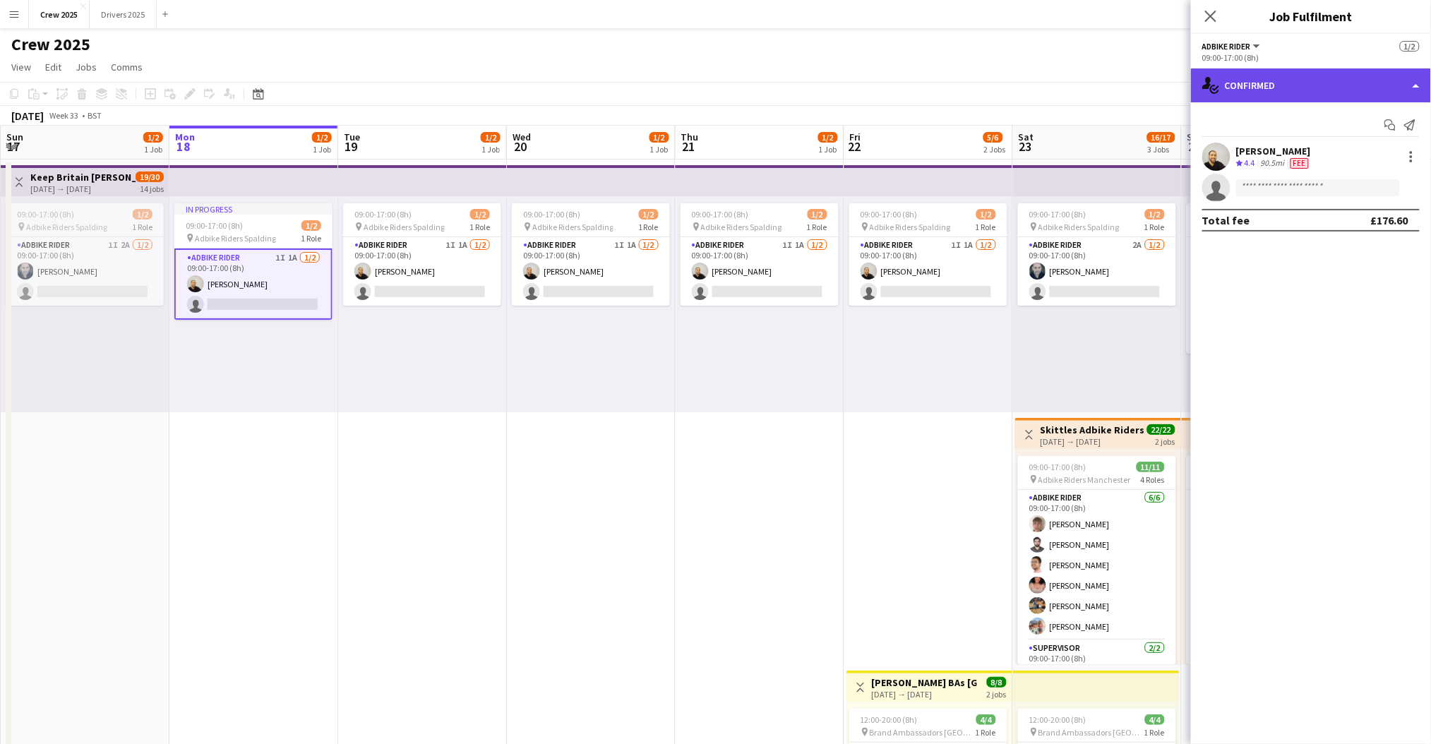
click at [1284, 93] on div "single-neutral-actions-check-2 Confirmed" at bounding box center [1311, 85] width 240 height 34
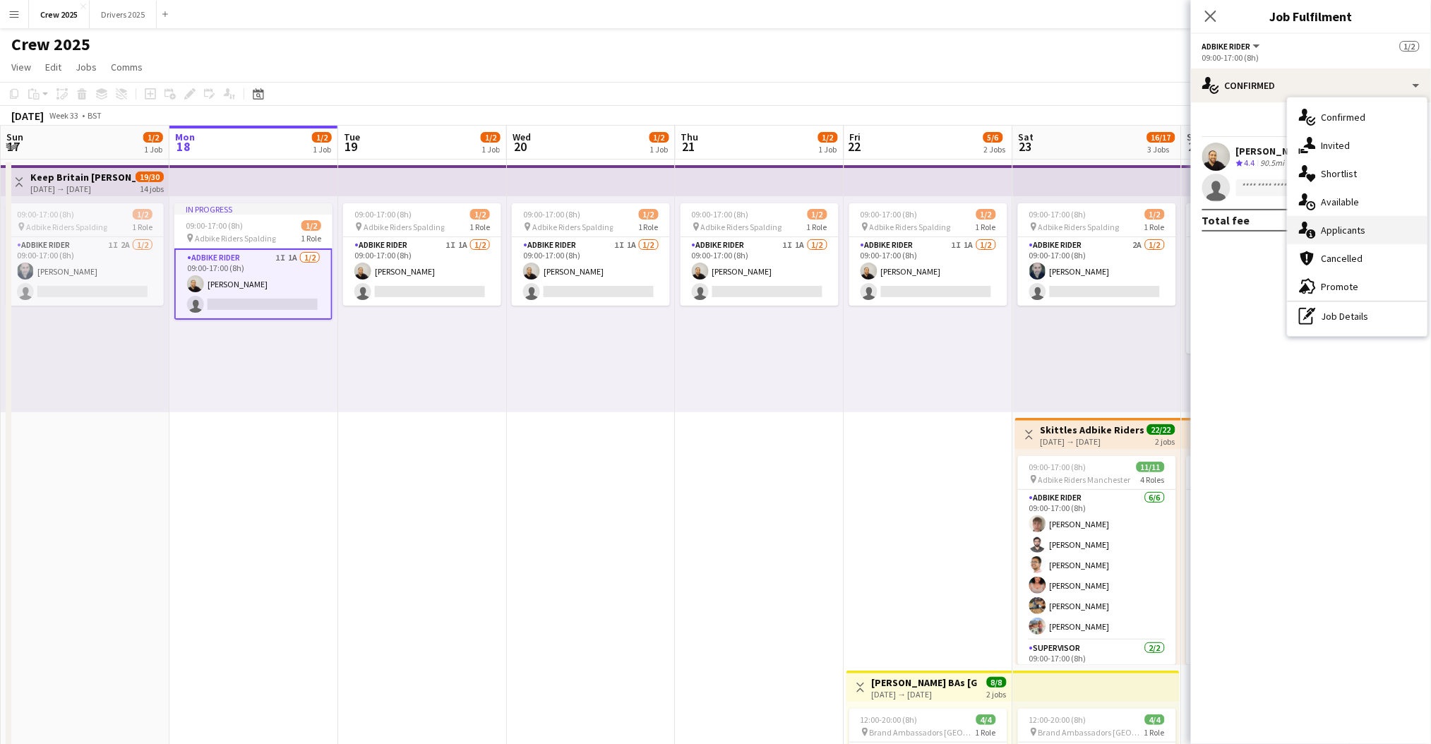
click at [1374, 226] on div "single-neutral-actions-information Applicants" at bounding box center [1358, 230] width 140 height 28
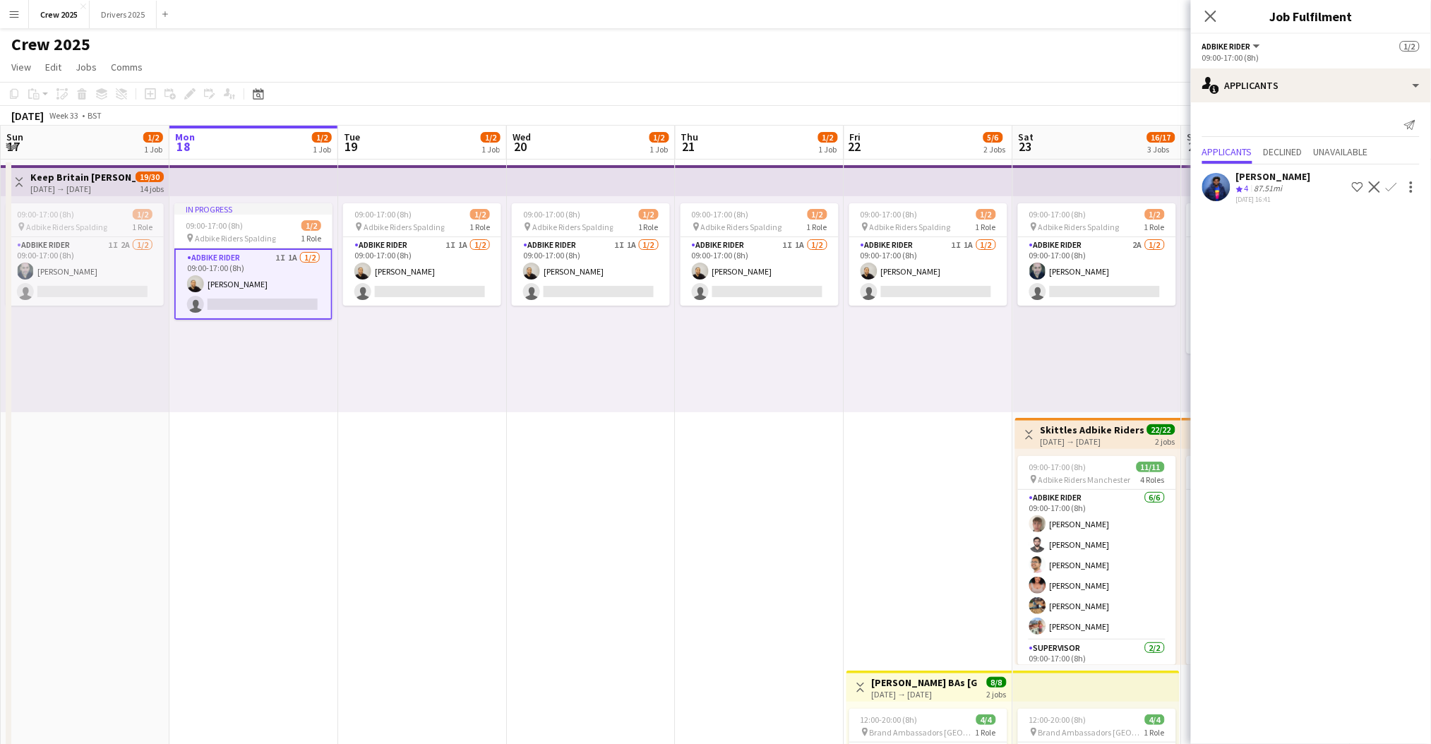
click at [1307, 177] on div "[PERSON_NAME]" at bounding box center [1273, 176] width 75 height 13
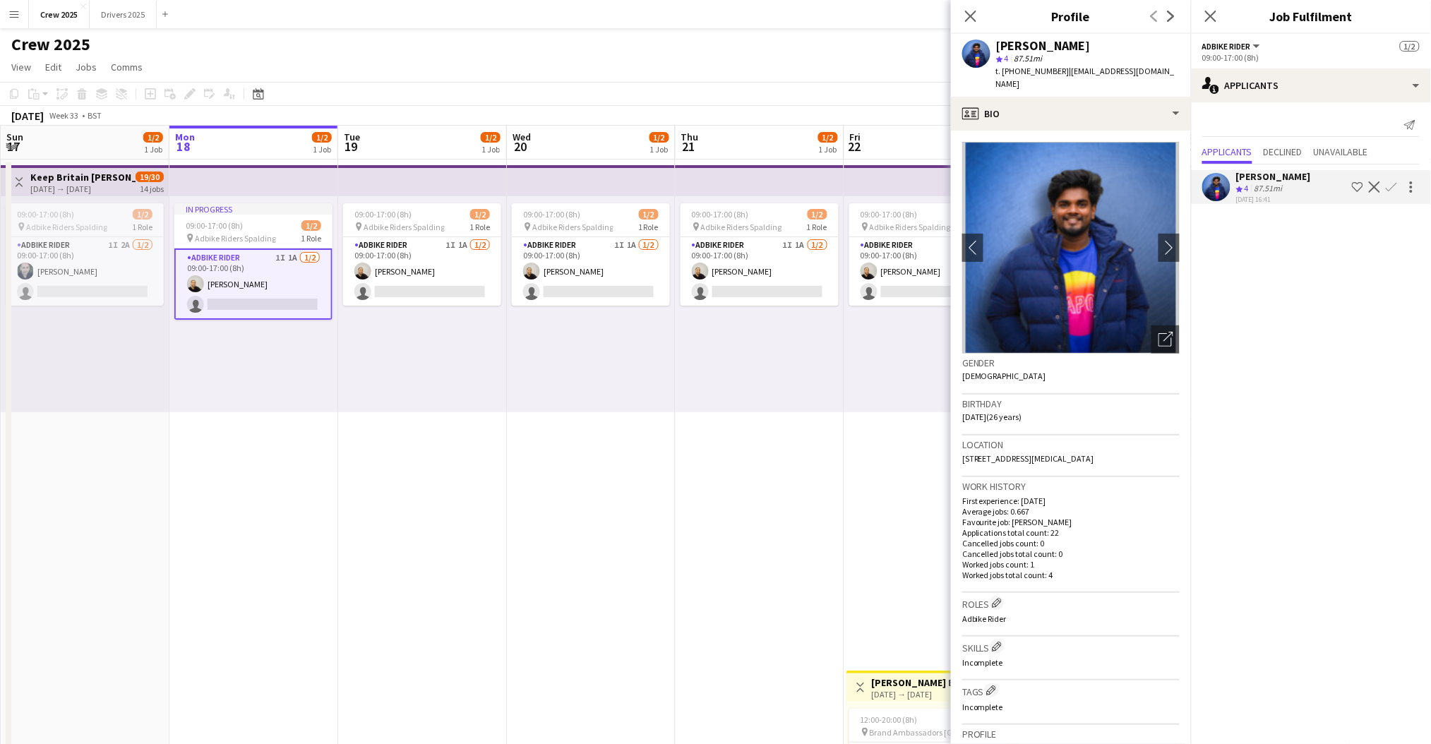
drag, startPoint x: 1102, startPoint y: 45, endPoint x: 995, endPoint y: 42, distance: 107.4
click at [995, 42] on div "[PERSON_NAME] star 4 87.51mi t. [PHONE_NUMBER] | [EMAIL_ADDRESS][DOMAIN_NAME]" at bounding box center [1071, 65] width 240 height 63
copy div "[PERSON_NAME]"
click at [1159, 240] on app-icon "chevron-right" at bounding box center [1170, 247] width 22 height 15
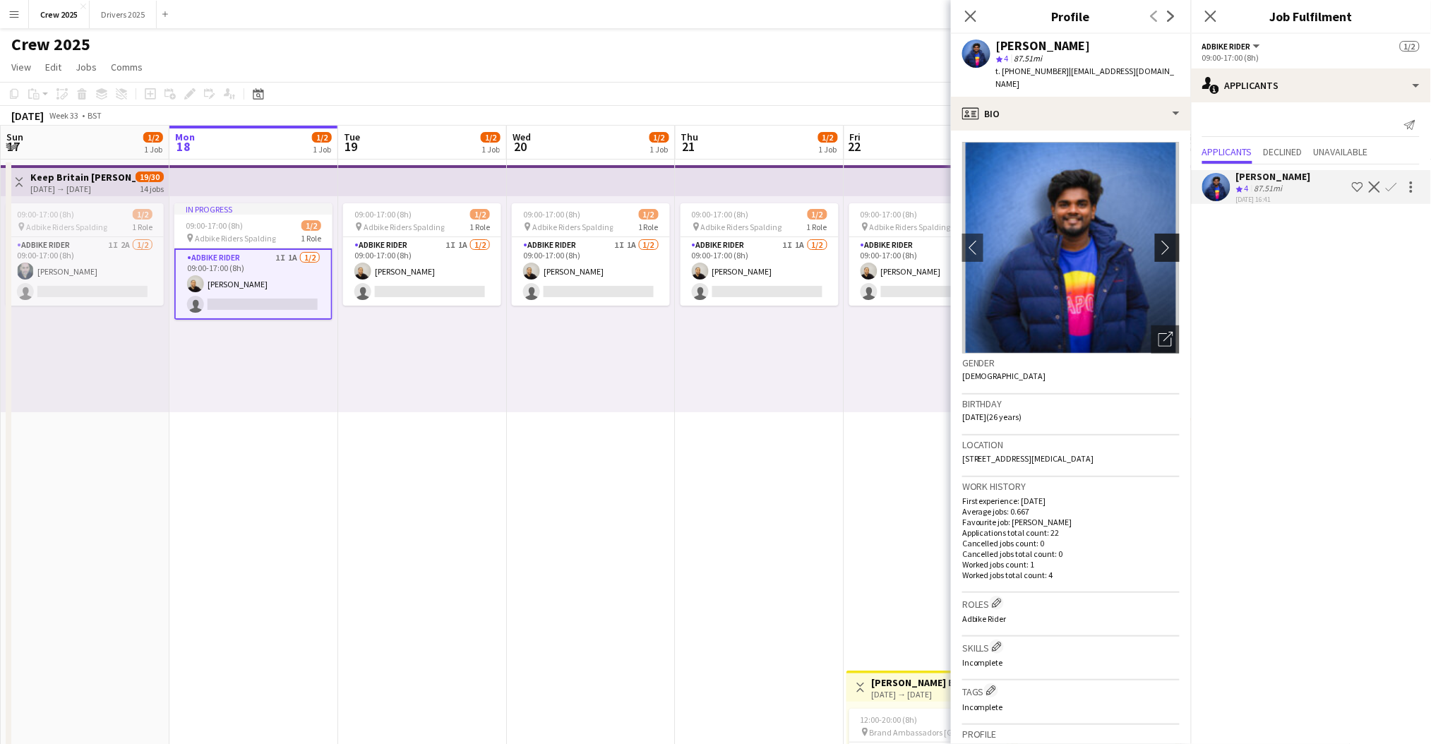
click at [1159, 240] on app-icon "chevron-right" at bounding box center [1170, 247] width 22 height 15
click at [407, 477] on app-date-cell "09:00-17:00 (8h) 1/2 pin Adbike Riders Spalding 1 Role Adbike Rider 1I [DATE] 0…" at bounding box center [422, 542] width 169 height 764
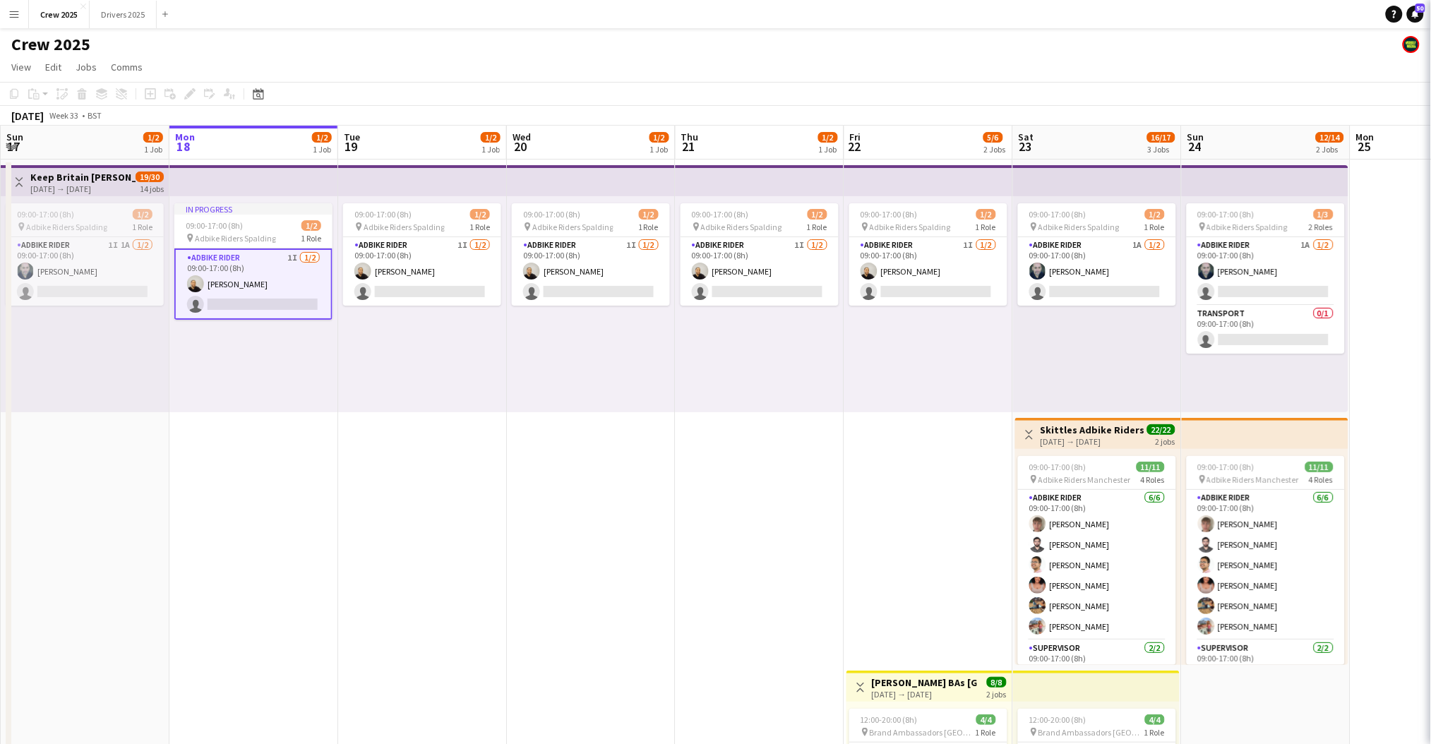
scroll to position [0, 335]
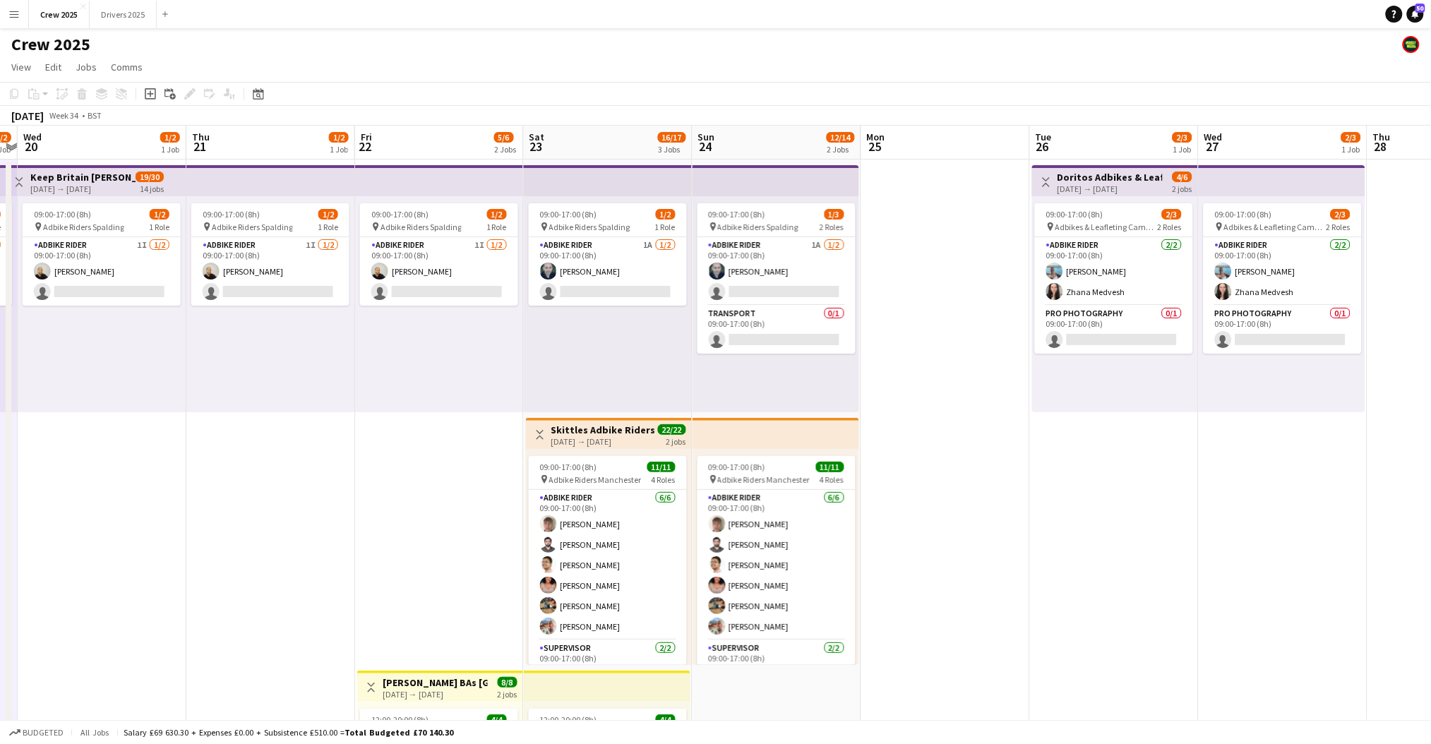
drag, startPoint x: 945, startPoint y: 390, endPoint x: 80, endPoint y: 405, distance: 864.4
click at [89, 407] on app-calendar-viewport "Sun 17 1/2 1 Job Mon 18 1/2 1 Job Tue 19 1/2 1 Job Wed 20 1/2 1 Job Thu 21 1/2 …" at bounding box center [715, 525] width 1431 height 798
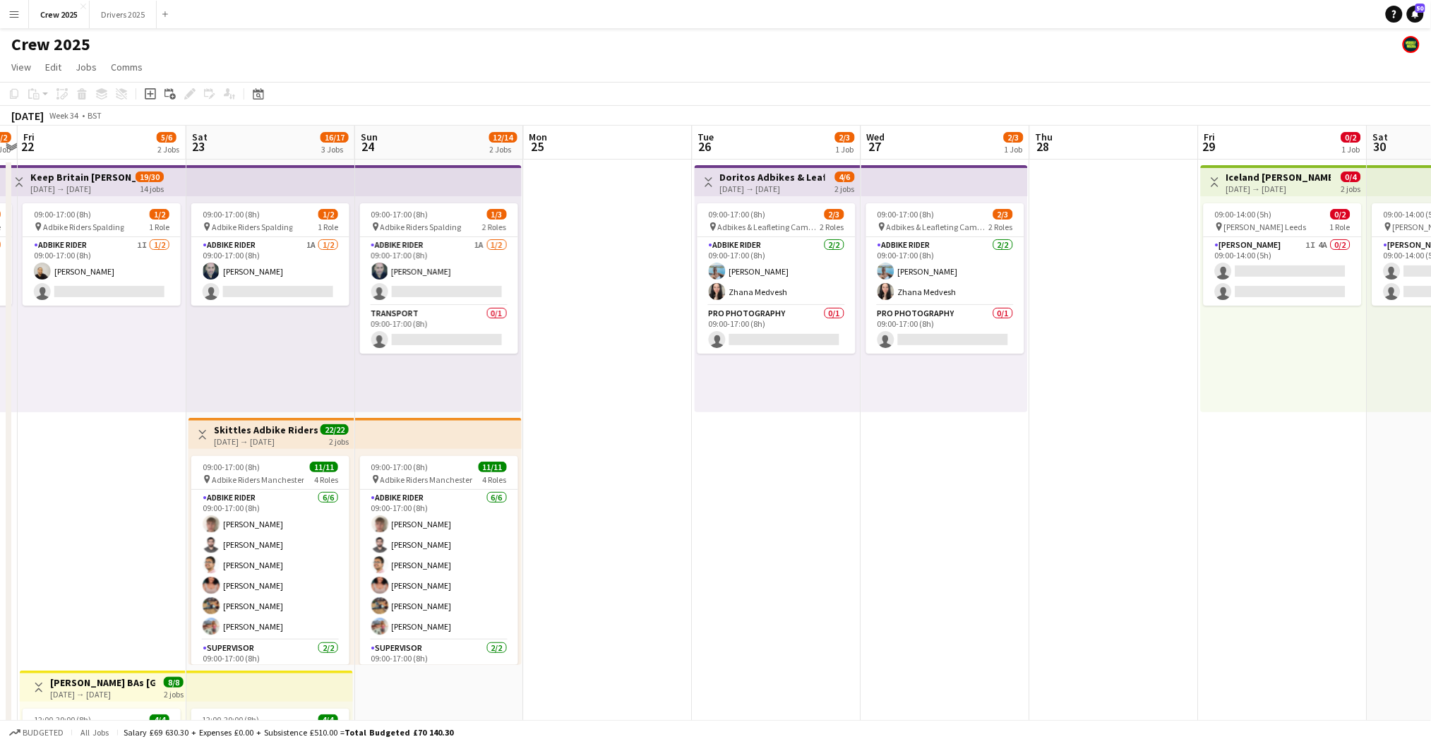
scroll to position [0, 515]
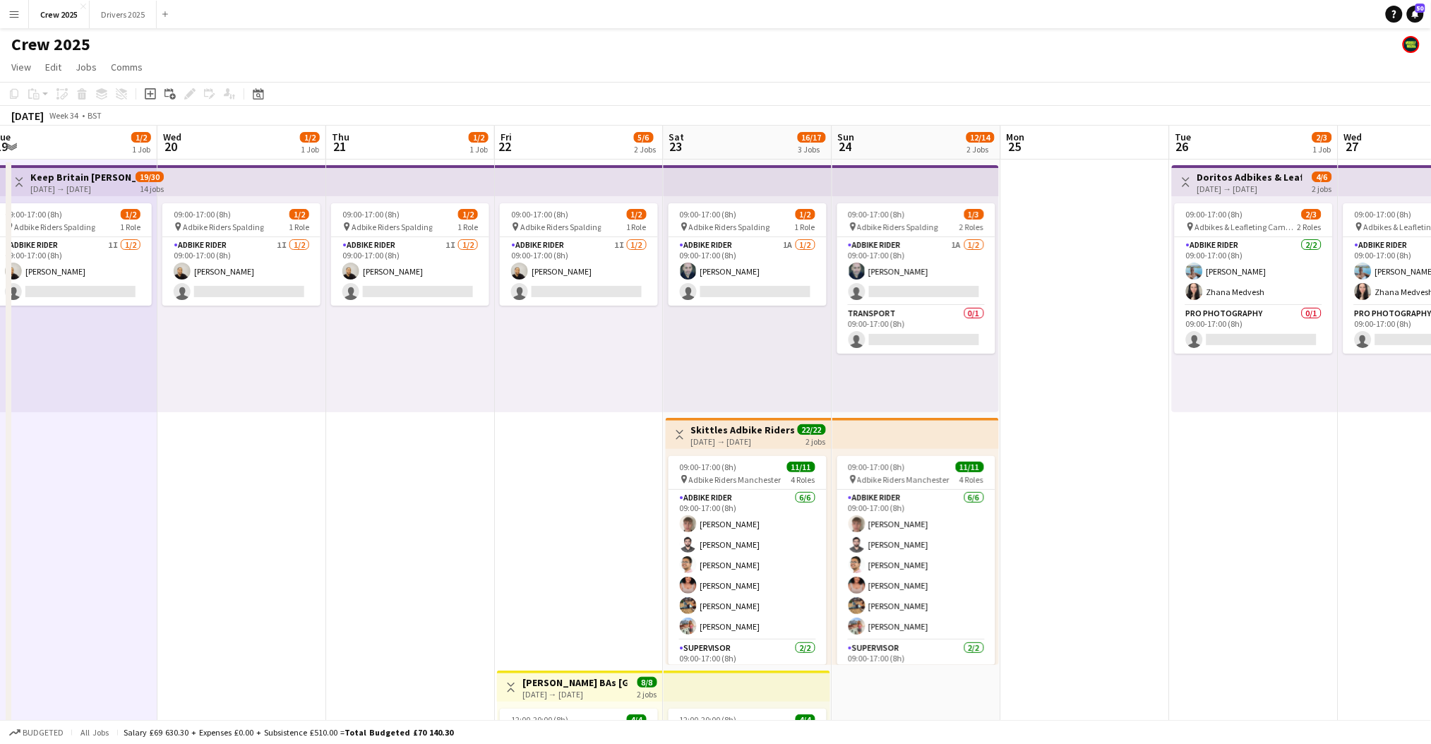
drag, startPoint x: 628, startPoint y: 507, endPoint x: 1161, endPoint y: 464, distance: 534.8
click at [1161, 464] on app-calendar-viewport "Sun 17 1/2 1 Job Mon 18 1/2 1 Job Tue 19 1/2 1 Job Wed 20 1/2 1 Job Thu 21 1/2 …" at bounding box center [715, 525] width 1431 height 798
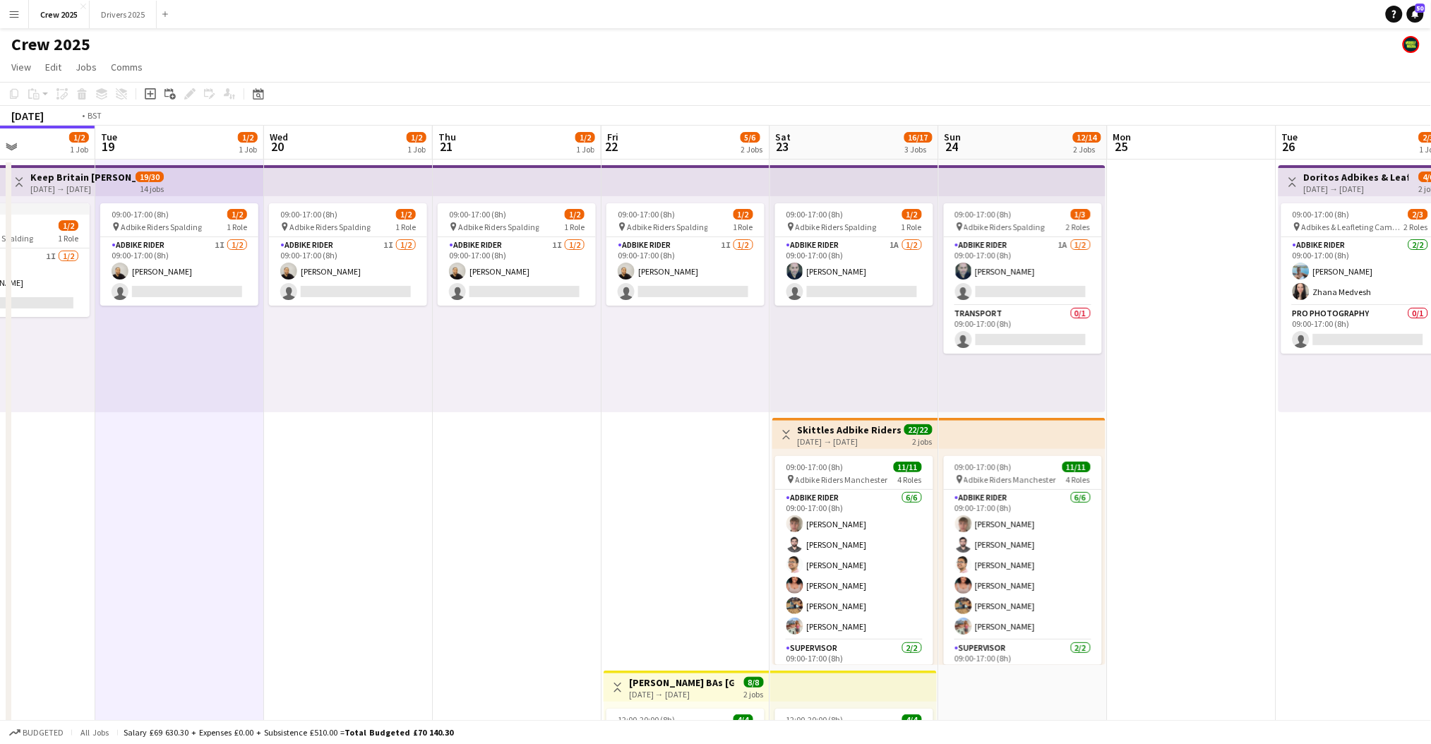
drag, startPoint x: 379, startPoint y: 453, endPoint x: 724, endPoint y: 458, distance: 344.6
click at [724, 458] on app-calendar-viewport "Sun 17 1/2 1 Job Mon 18 1/2 1 Job Tue 19 1/2 1 Job Wed 20 1/2 1 Job Thu 21 1/2 …" at bounding box center [715, 525] width 1431 height 798
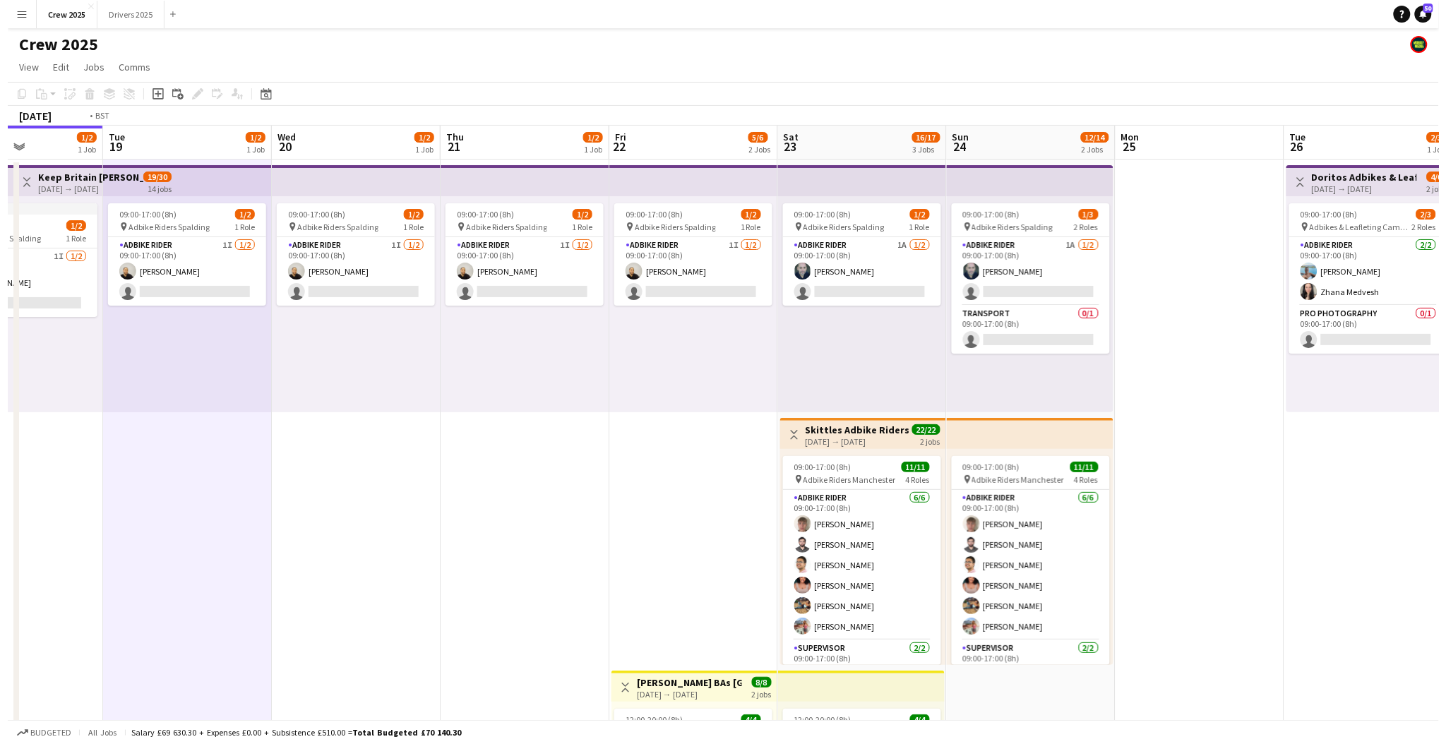
scroll to position [0, 313]
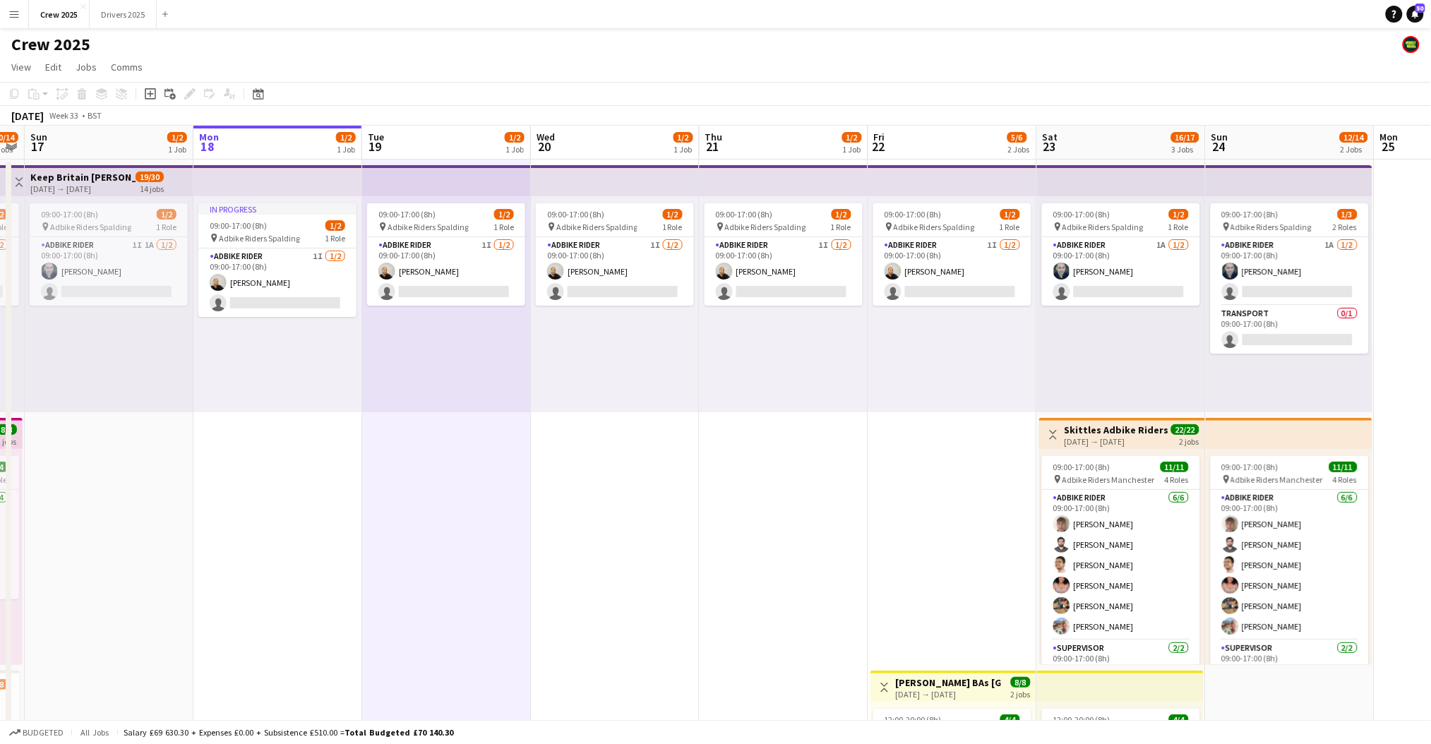
click at [690, 549] on app-date-cell "09:00-17:00 (8h) 1/2 pin Adbike Riders Spalding 1 Role Adbike Rider 1I [DATE] 0…" at bounding box center [615, 542] width 169 height 764
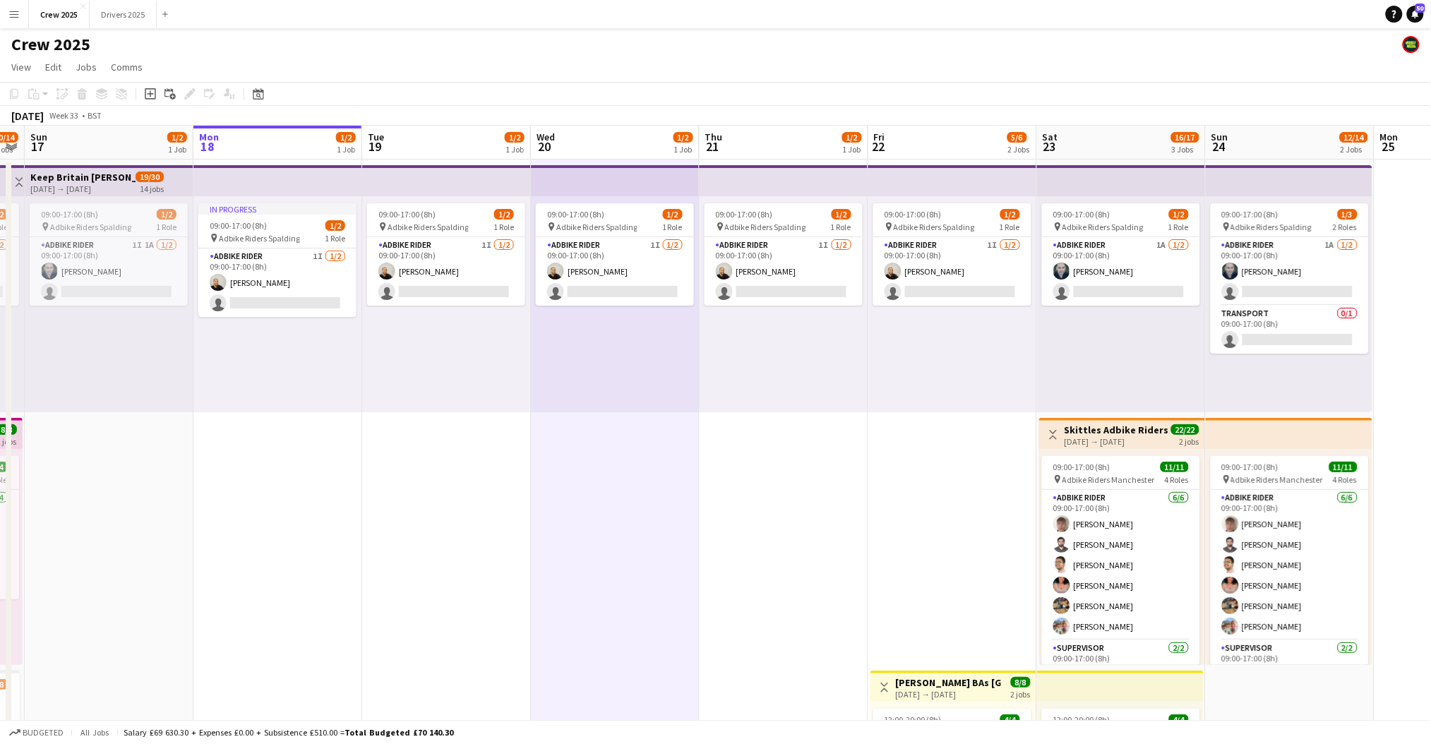
click at [18, 15] on app-icon "Menu" at bounding box center [13, 13] width 11 height 11
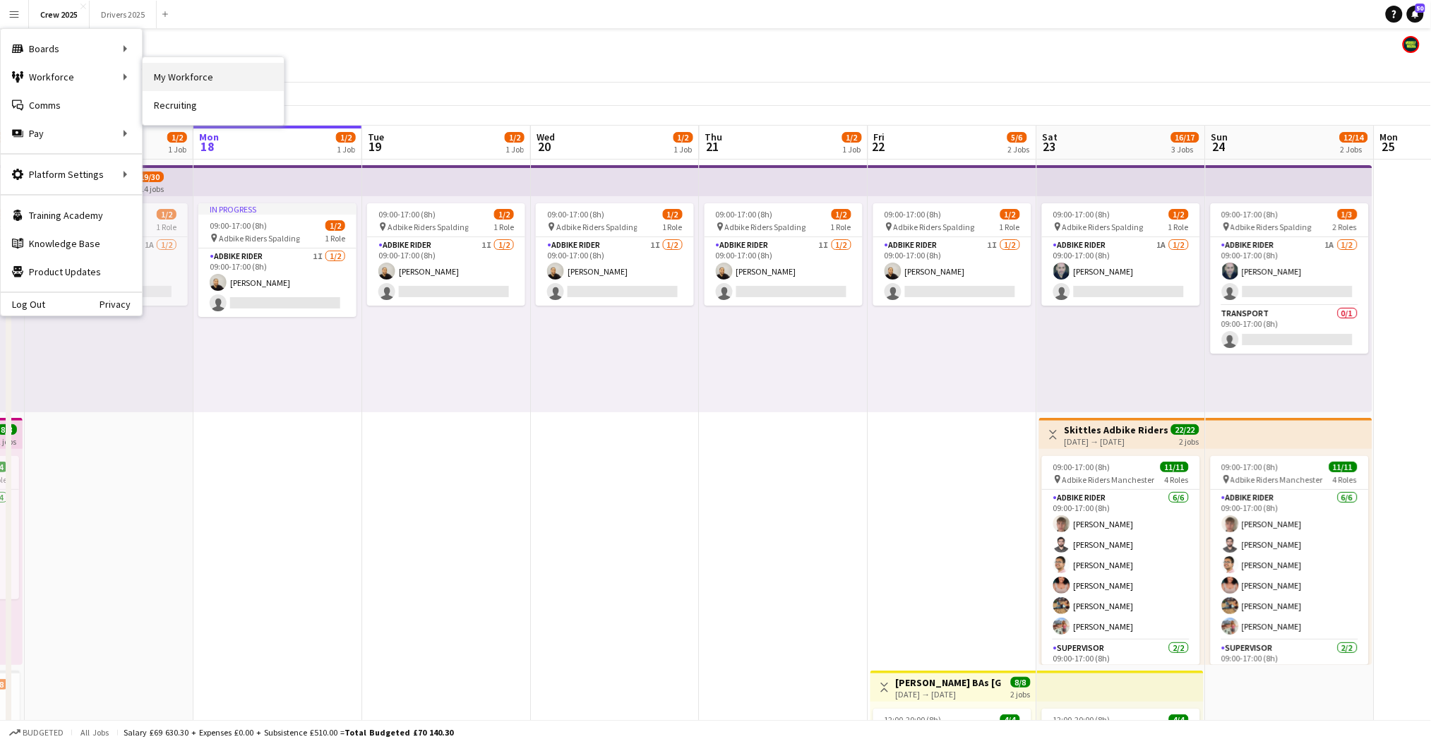
click at [209, 72] on link "My Workforce" at bounding box center [213, 77] width 141 height 28
